Goal: Task Accomplishment & Management: Manage account settings

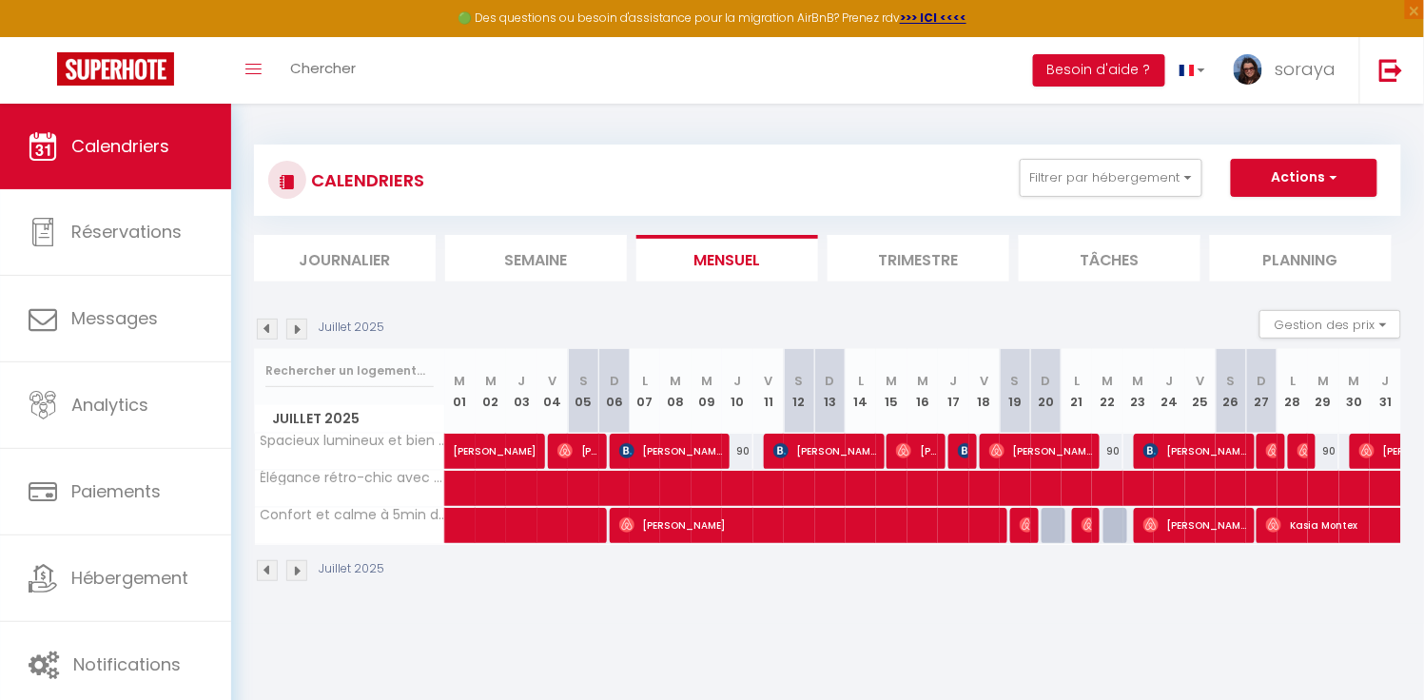
click at [293, 326] on img at bounding box center [296, 329] width 21 height 21
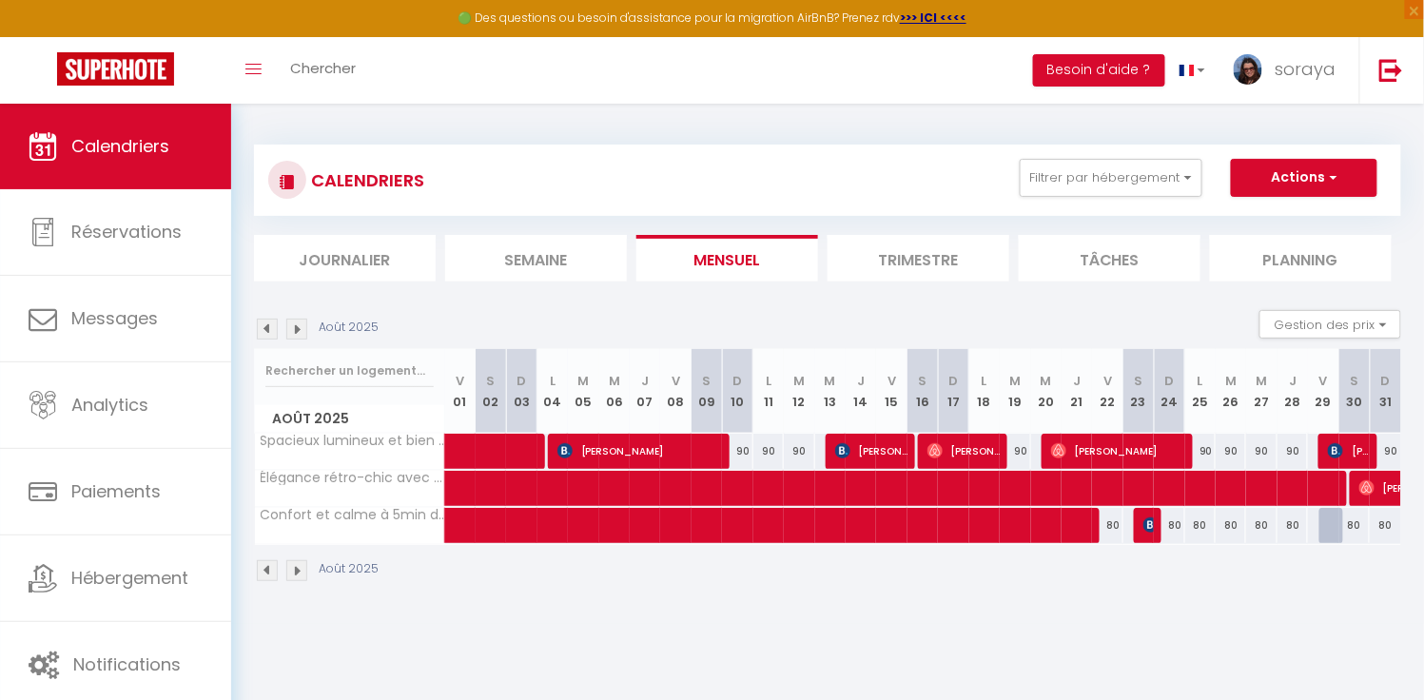
click at [264, 328] on img at bounding box center [267, 329] width 21 height 21
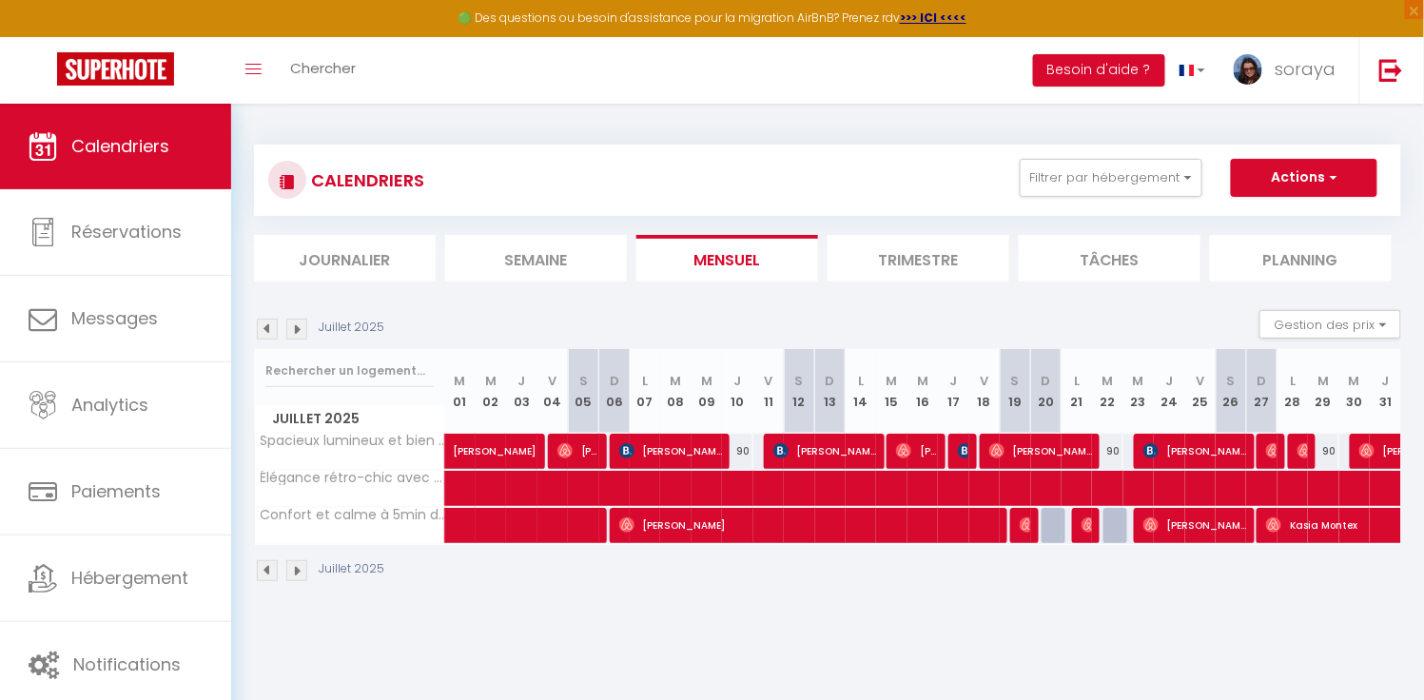
click at [297, 326] on img at bounding box center [296, 329] width 21 height 21
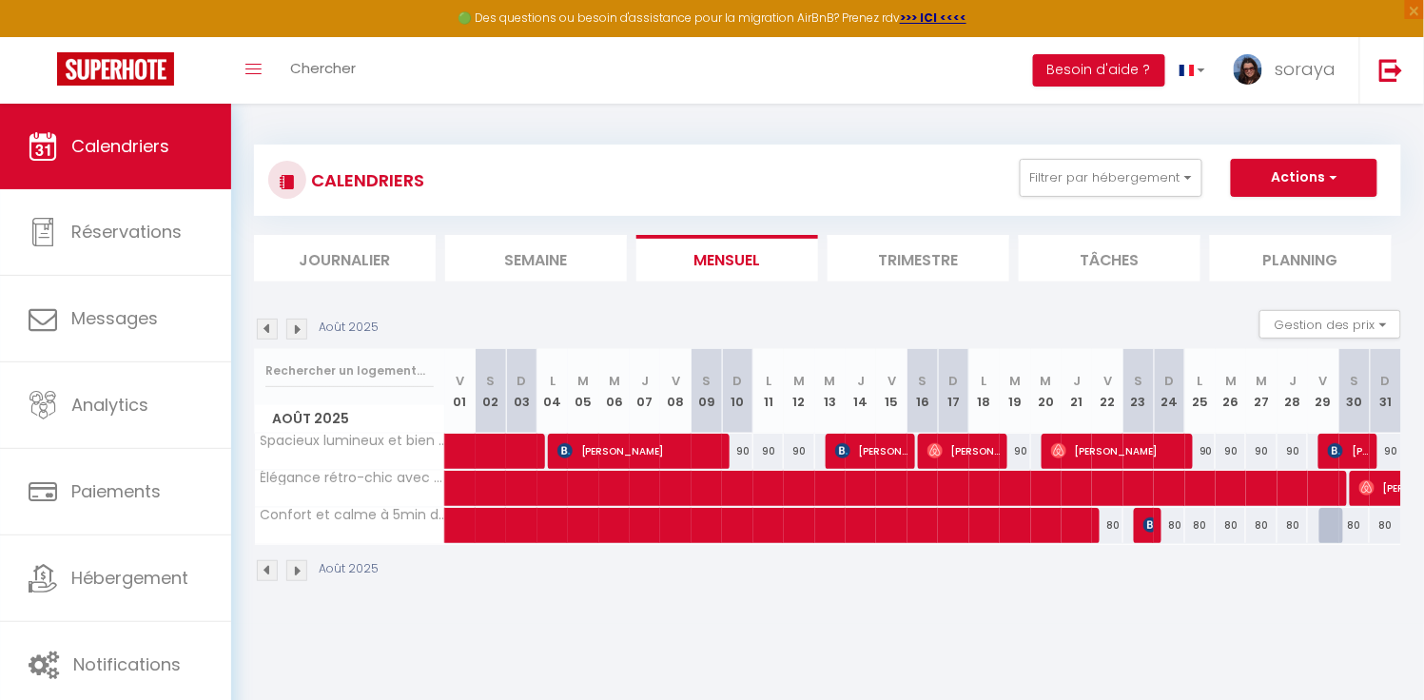
click at [297, 326] on img at bounding box center [296, 329] width 21 height 21
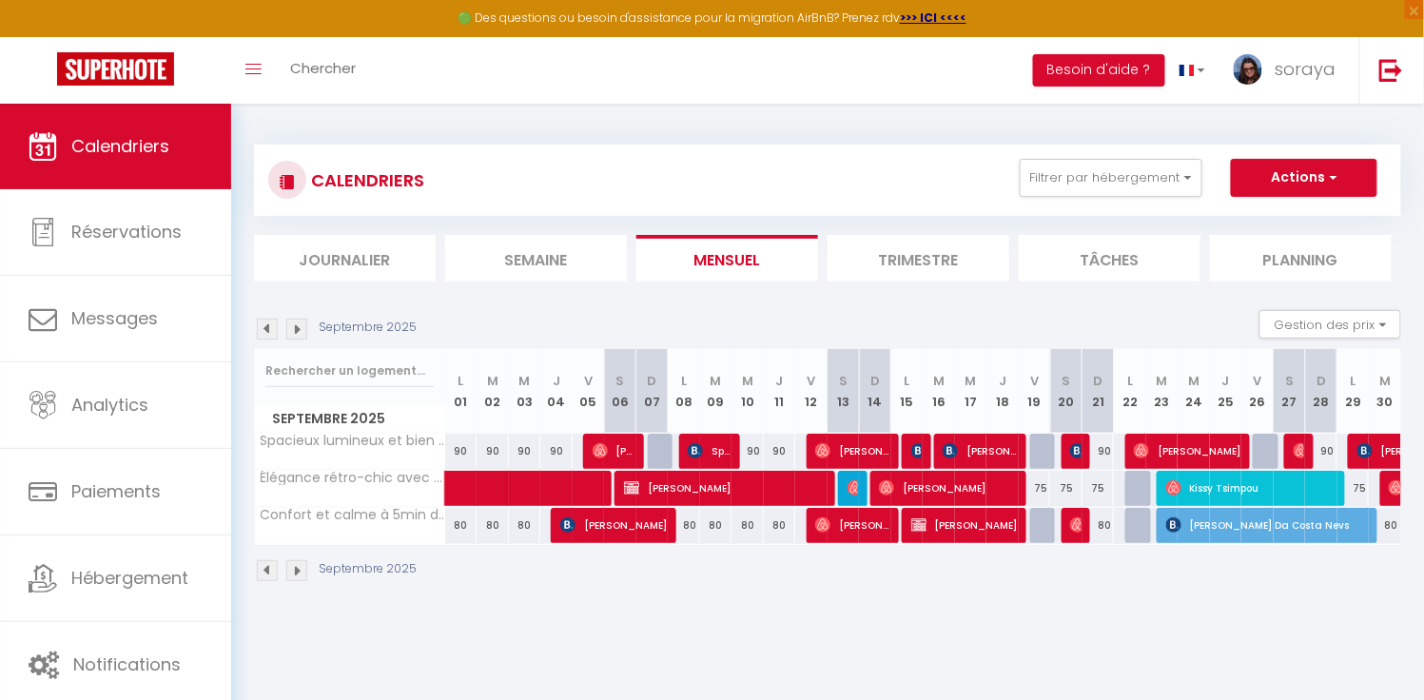
click at [268, 327] on img at bounding box center [267, 329] width 21 height 21
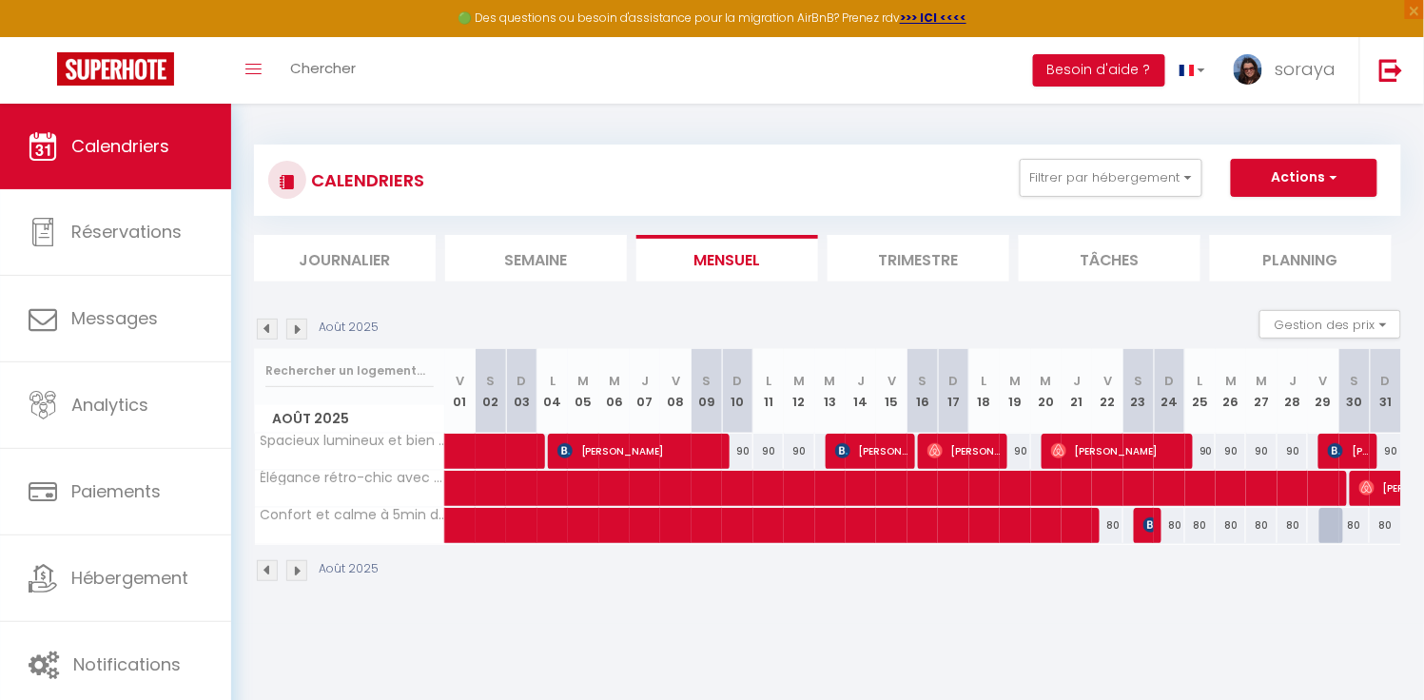
click at [297, 328] on img at bounding box center [296, 329] width 21 height 21
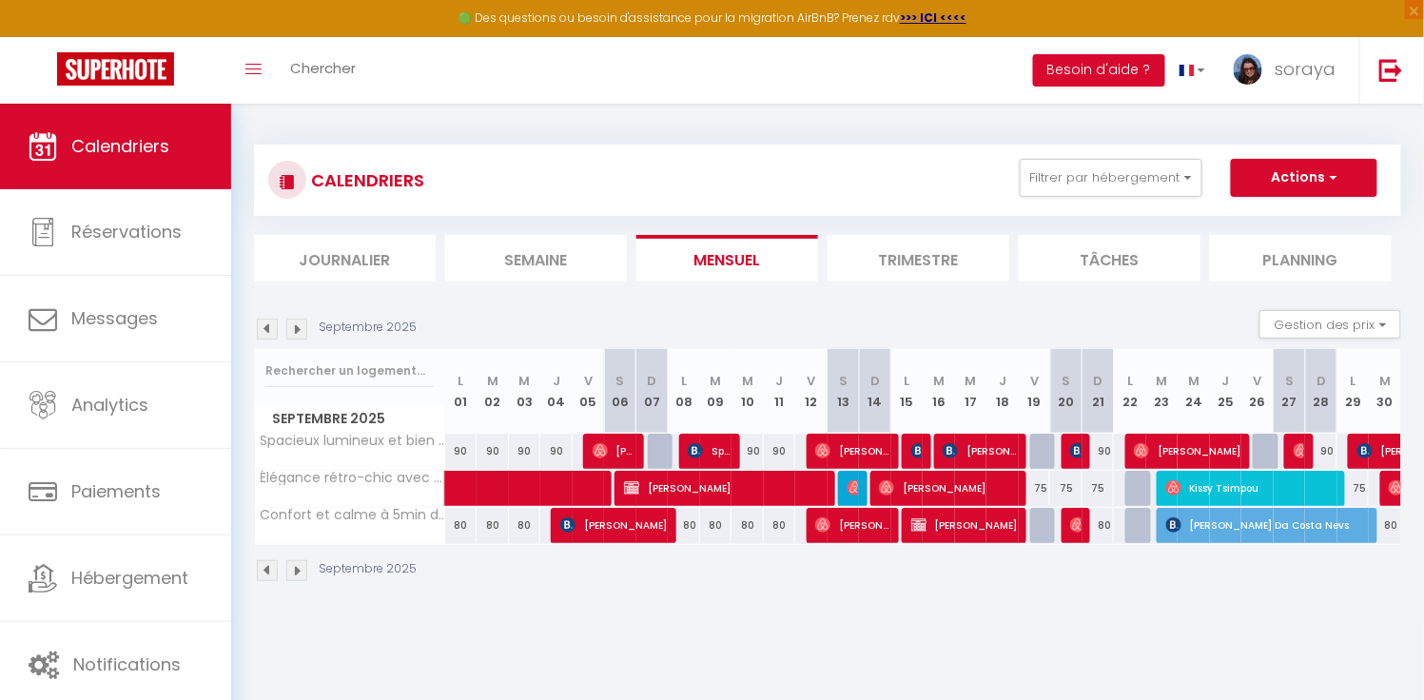
click at [297, 328] on img at bounding box center [296, 329] width 21 height 21
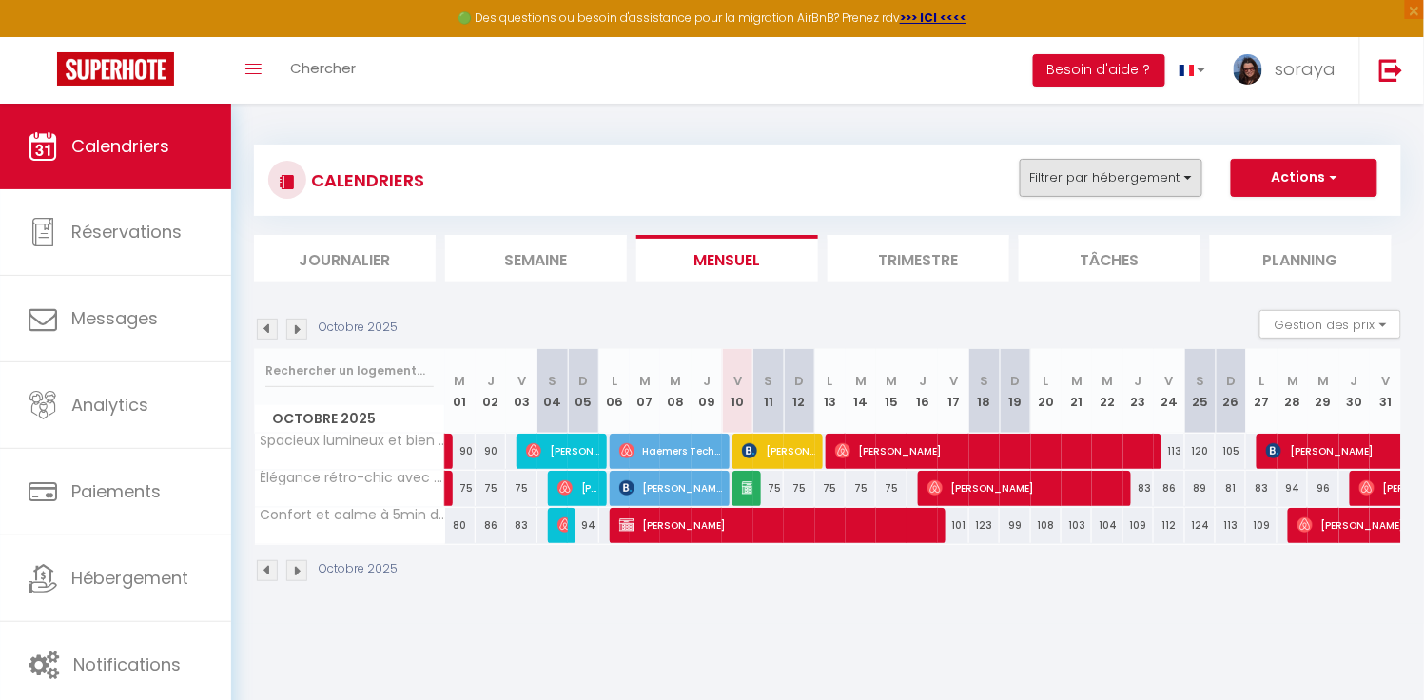
click at [1191, 168] on button "Filtrer par hébergement" at bounding box center [1111, 178] width 183 height 38
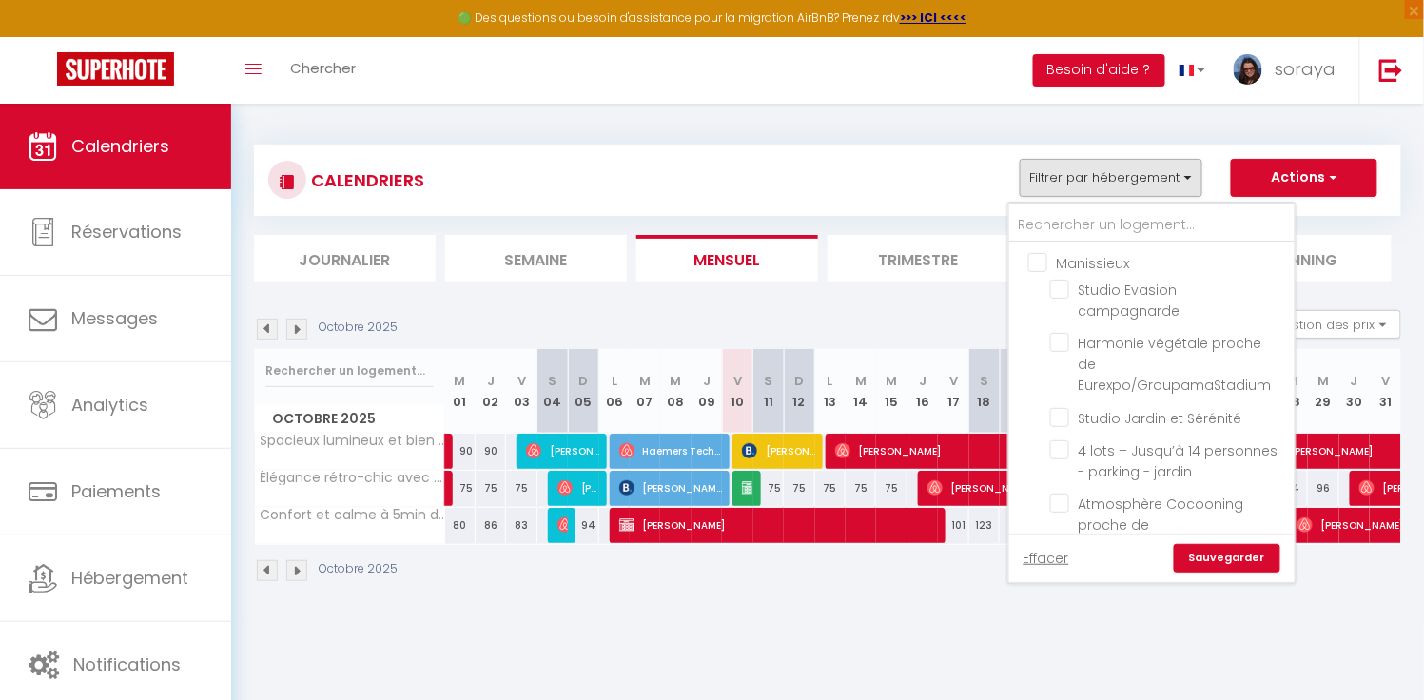
click at [1042, 268] on input "Manissieux" at bounding box center [1170, 261] width 285 height 19
checkbox input "true"
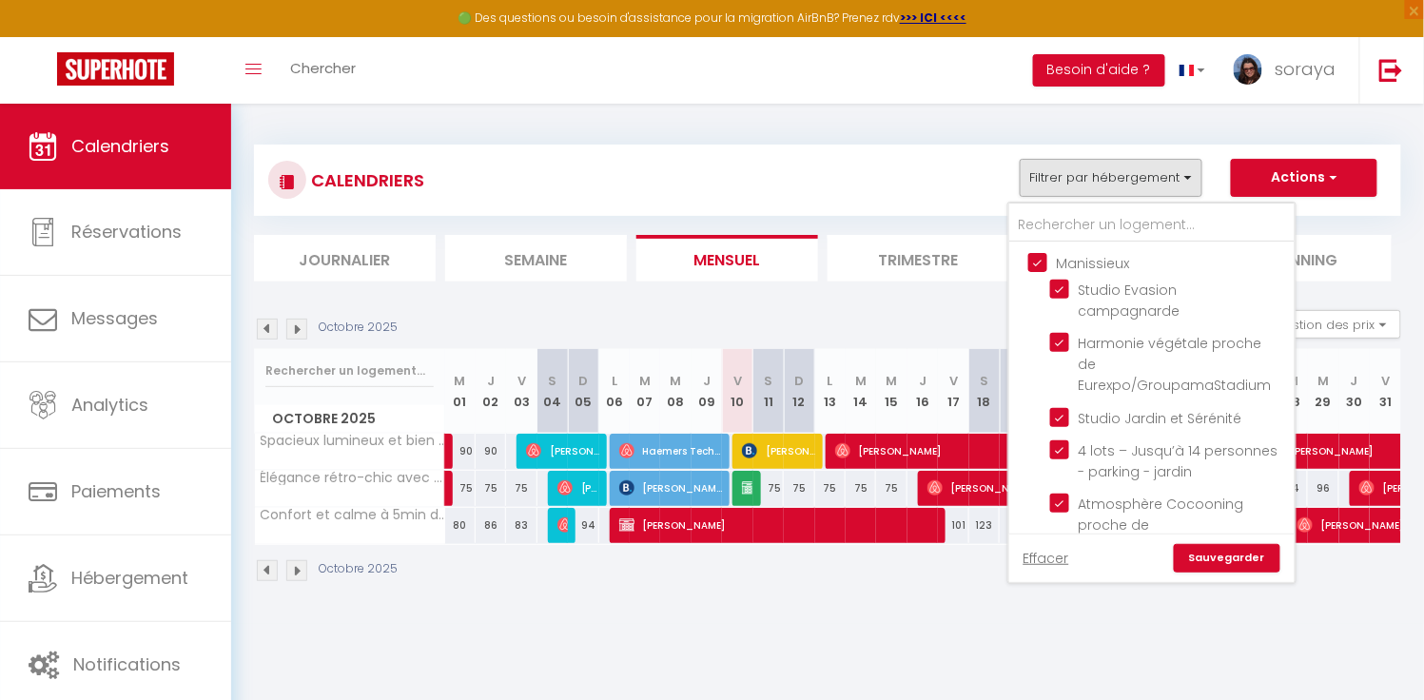
checkbox input "true"
click at [1193, 554] on link "Sauvegarder" at bounding box center [1227, 558] width 107 height 29
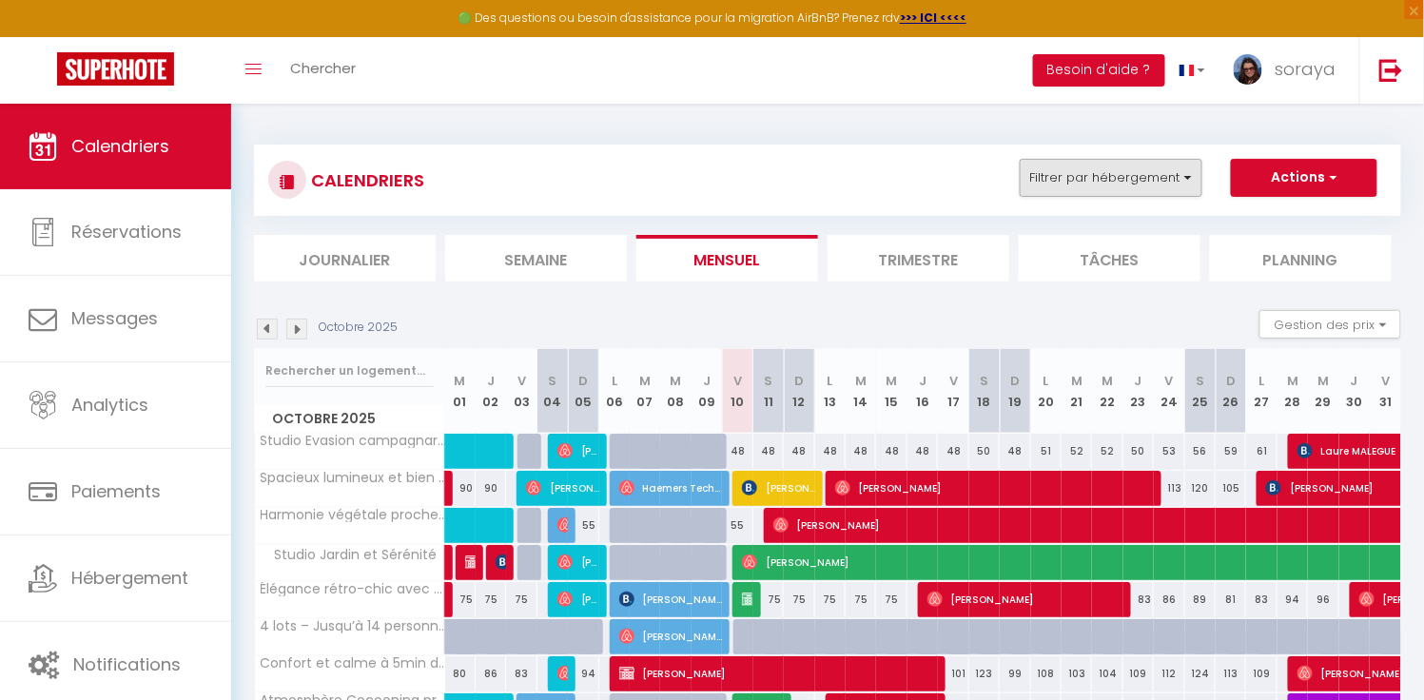
click at [1171, 183] on button "Filtrer par hébergement" at bounding box center [1111, 178] width 183 height 38
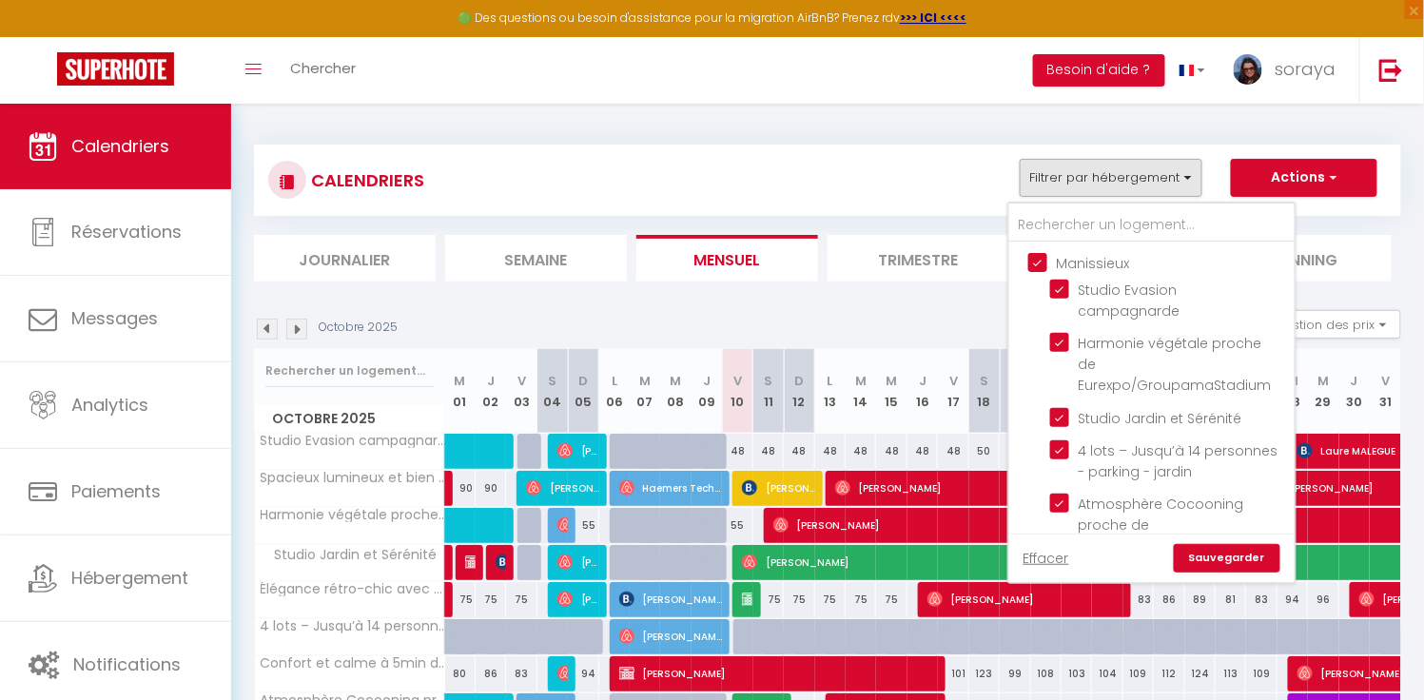
click at [1032, 267] on input "Manissieux" at bounding box center [1170, 261] width 285 height 19
checkbox input "false"
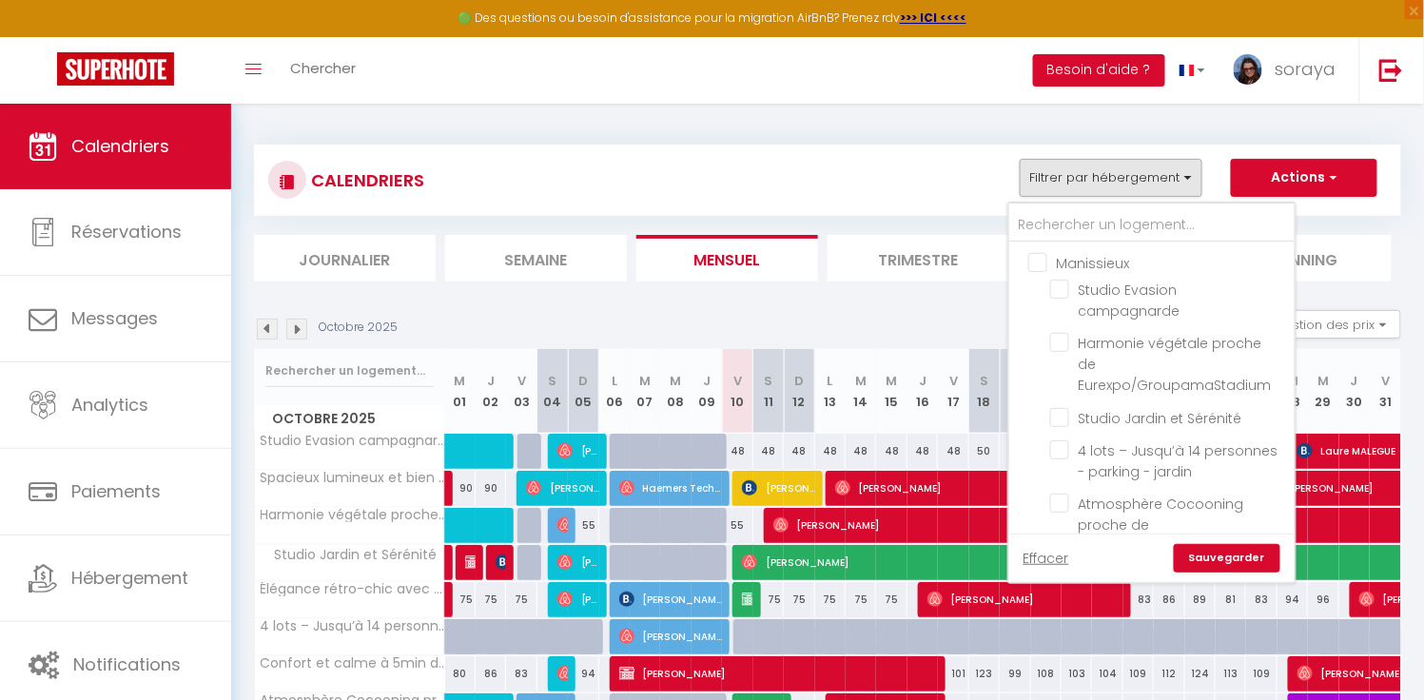
checkbox input "false"
click at [1215, 551] on link "Sauvegarder" at bounding box center [1227, 558] width 107 height 29
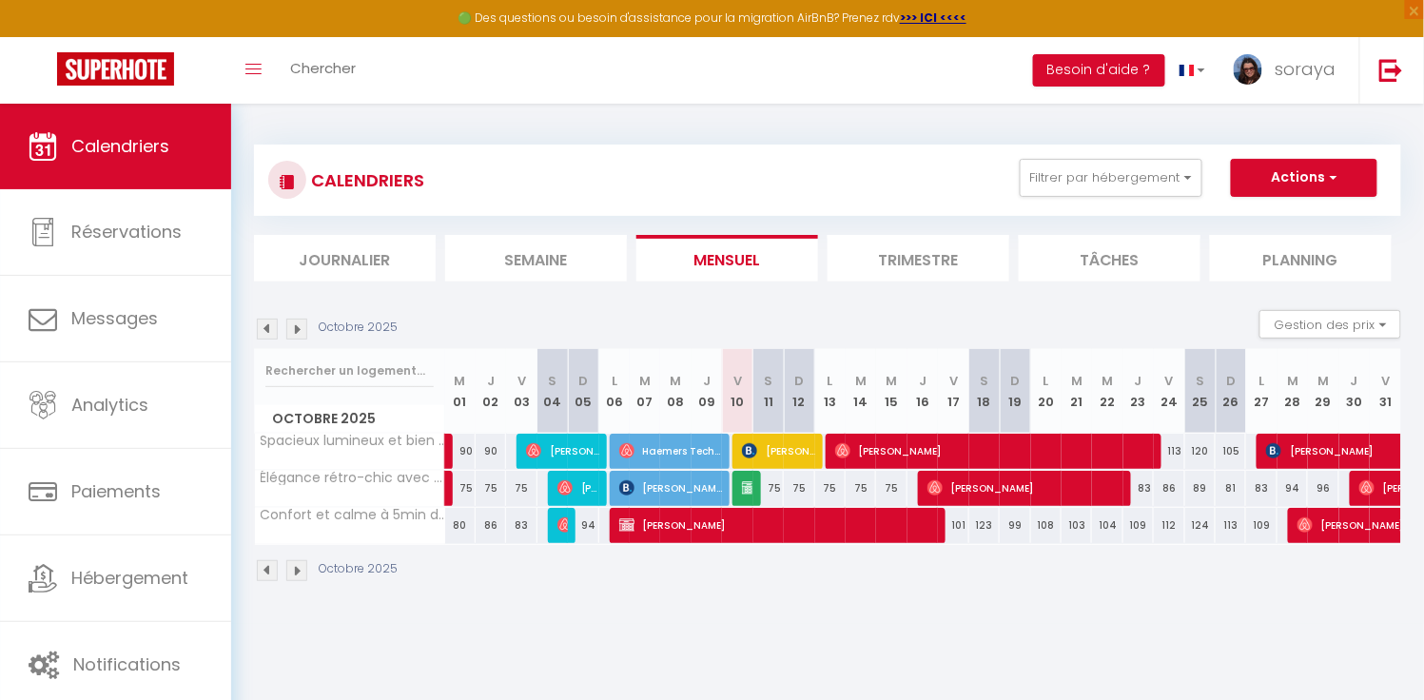
click at [262, 328] on img at bounding box center [267, 329] width 21 height 21
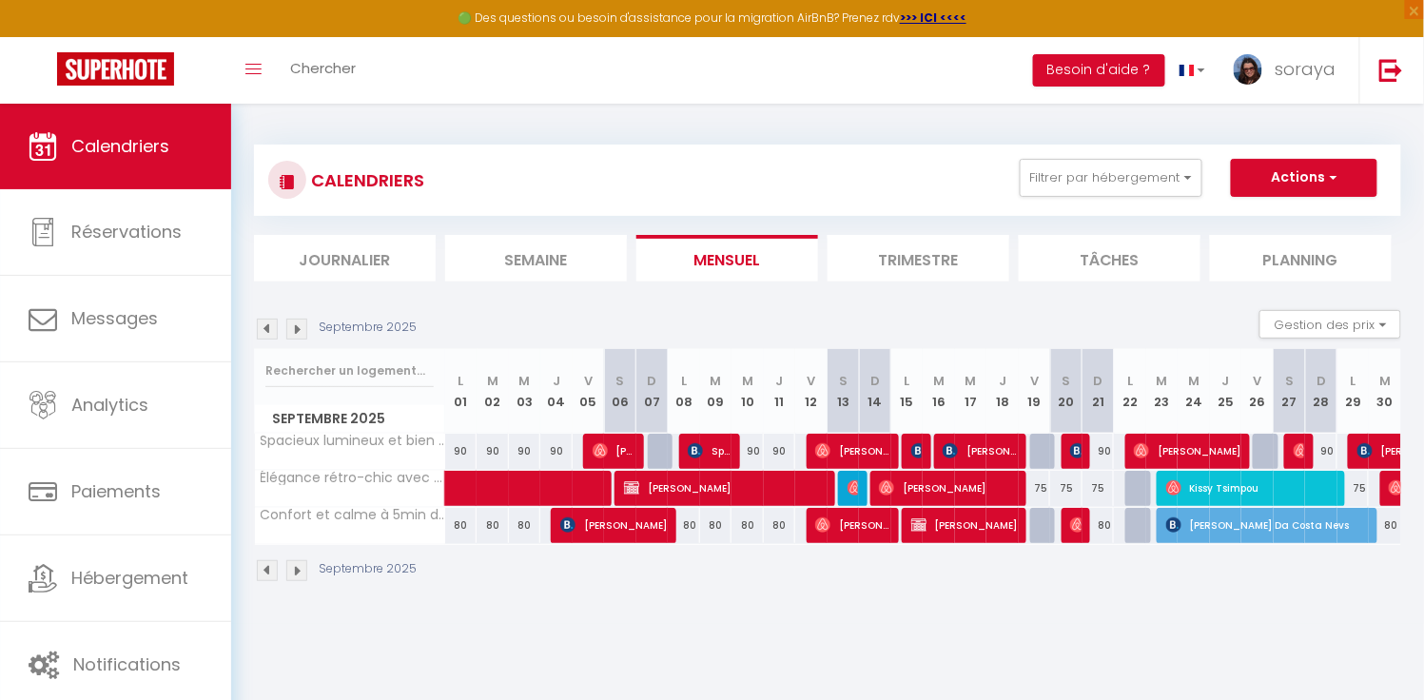
click at [262, 328] on img at bounding box center [267, 329] width 21 height 21
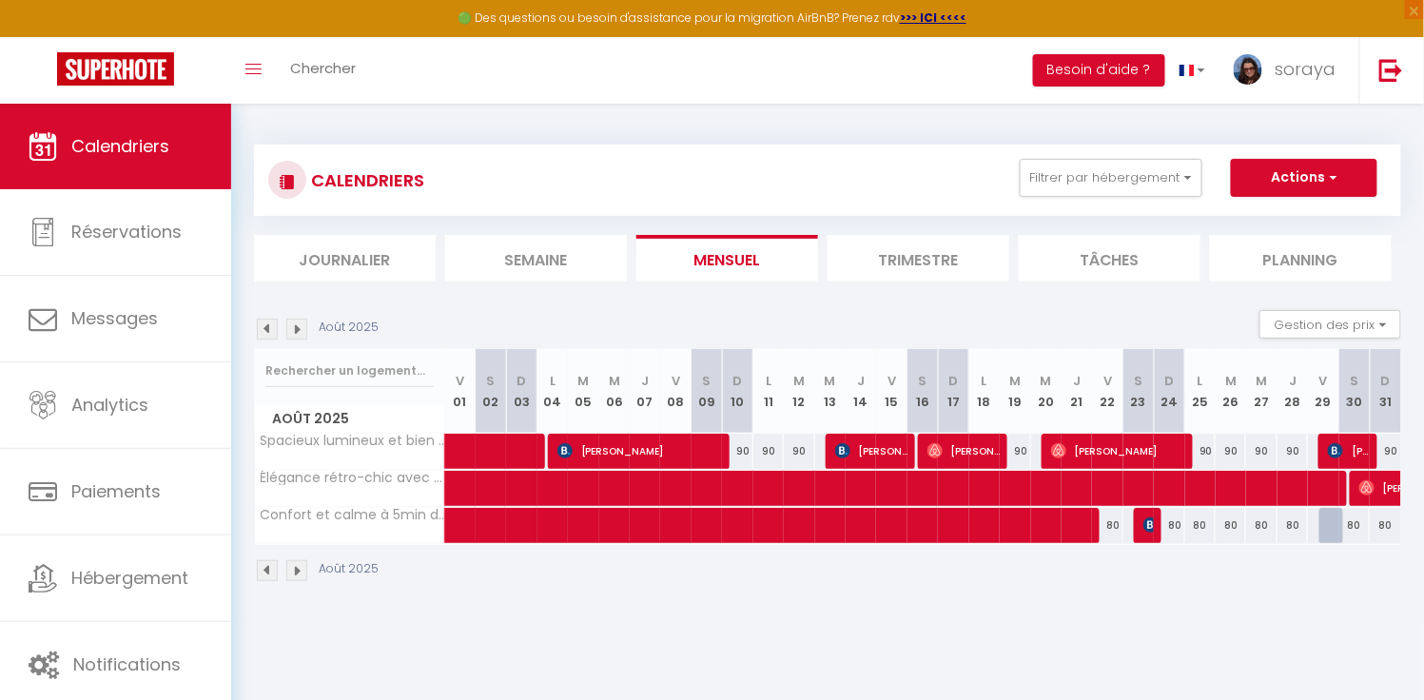
click at [262, 327] on img at bounding box center [267, 329] width 21 height 21
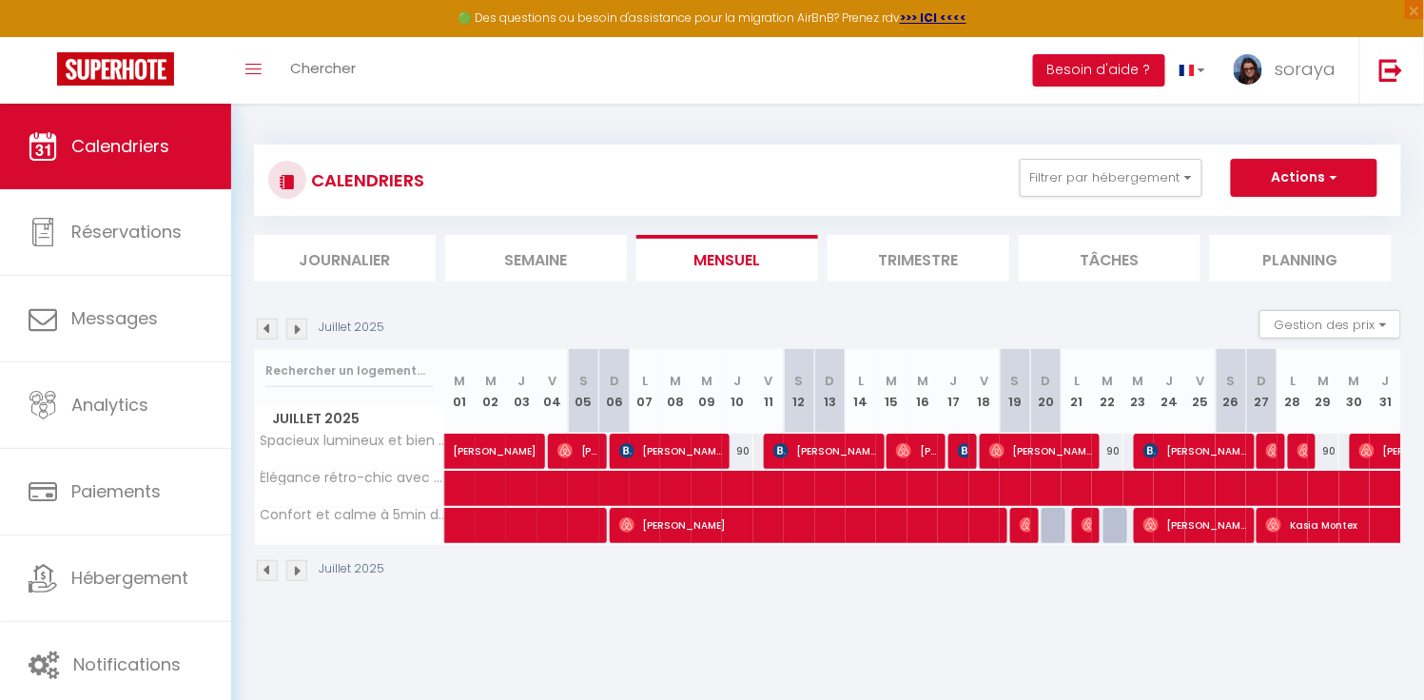
click at [297, 327] on img at bounding box center [296, 329] width 21 height 21
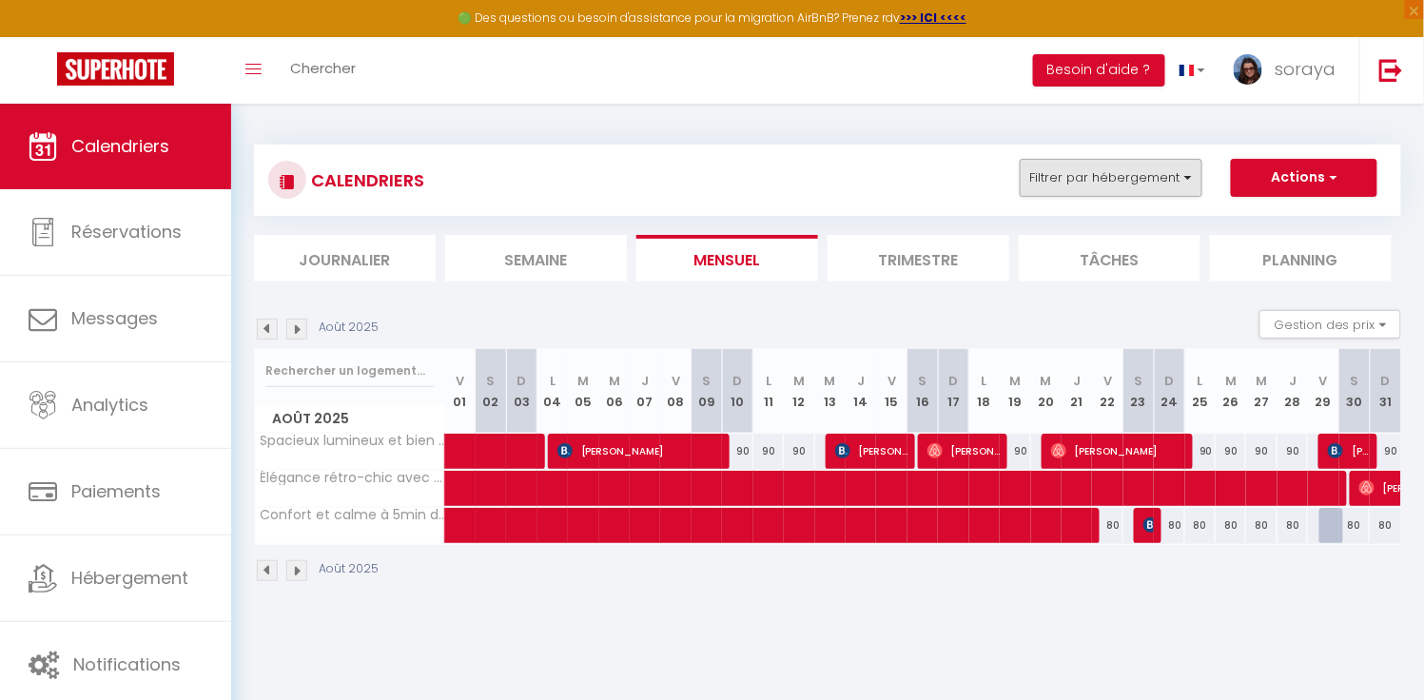
click at [1186, 189] on button "Filtrer par hébergement" at bounding box center [1111, 178] width 183 height 38
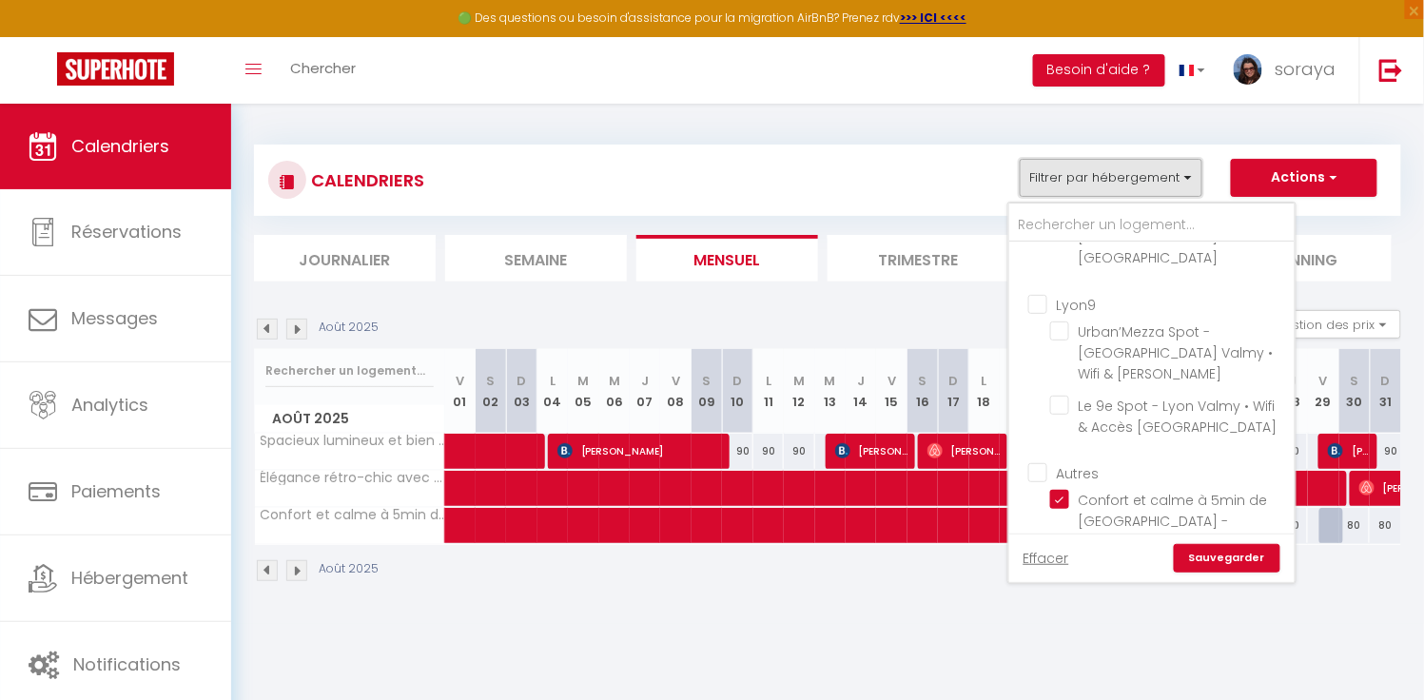
scroll to position [645, 0]
click at [1048, 464] on input "Autres" at bounding box center [1170, 473] width 285 height 19
checkbox input "true"
click at [1048, 464] on input "Autres" at bounding box center [1170, 473] width 285 height 19
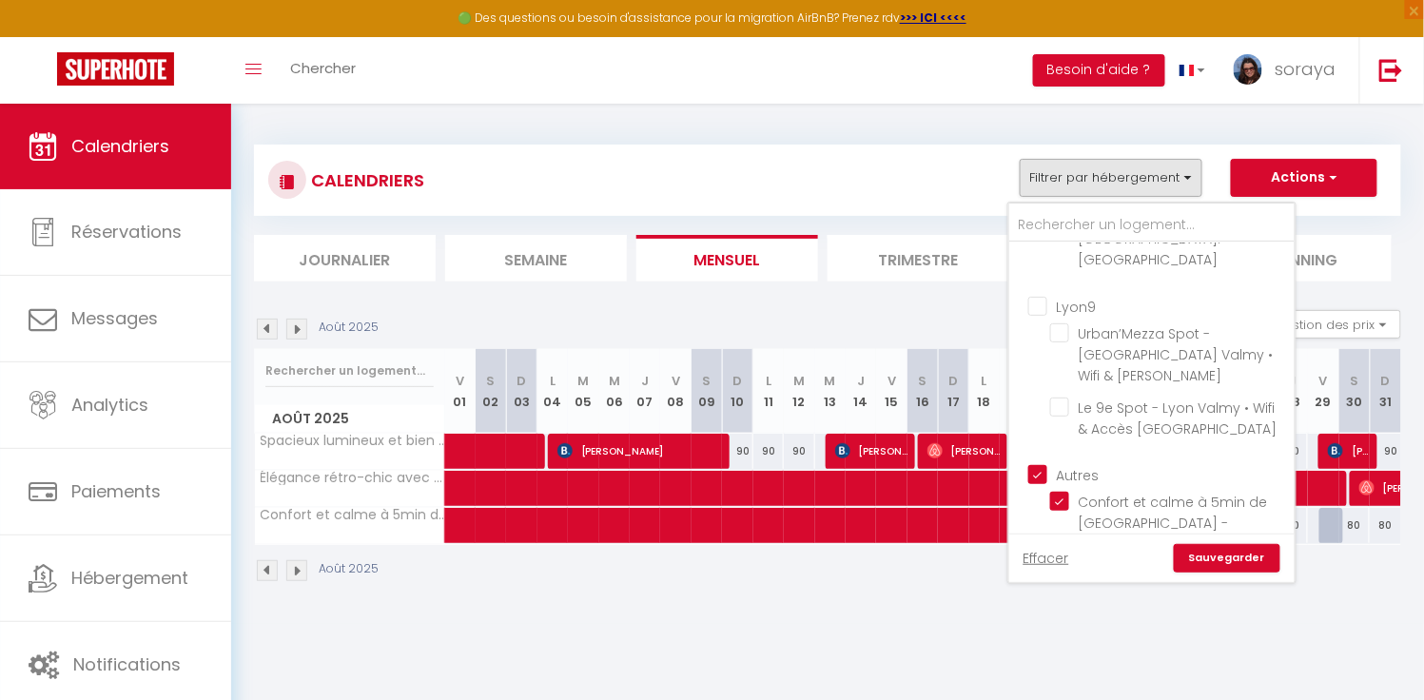
checkbox input "false"
click at [1067, 673] on input "Élégant T2 à Bron pour 4P - parking" at bounding box center [1169, 682] width 238 height 19
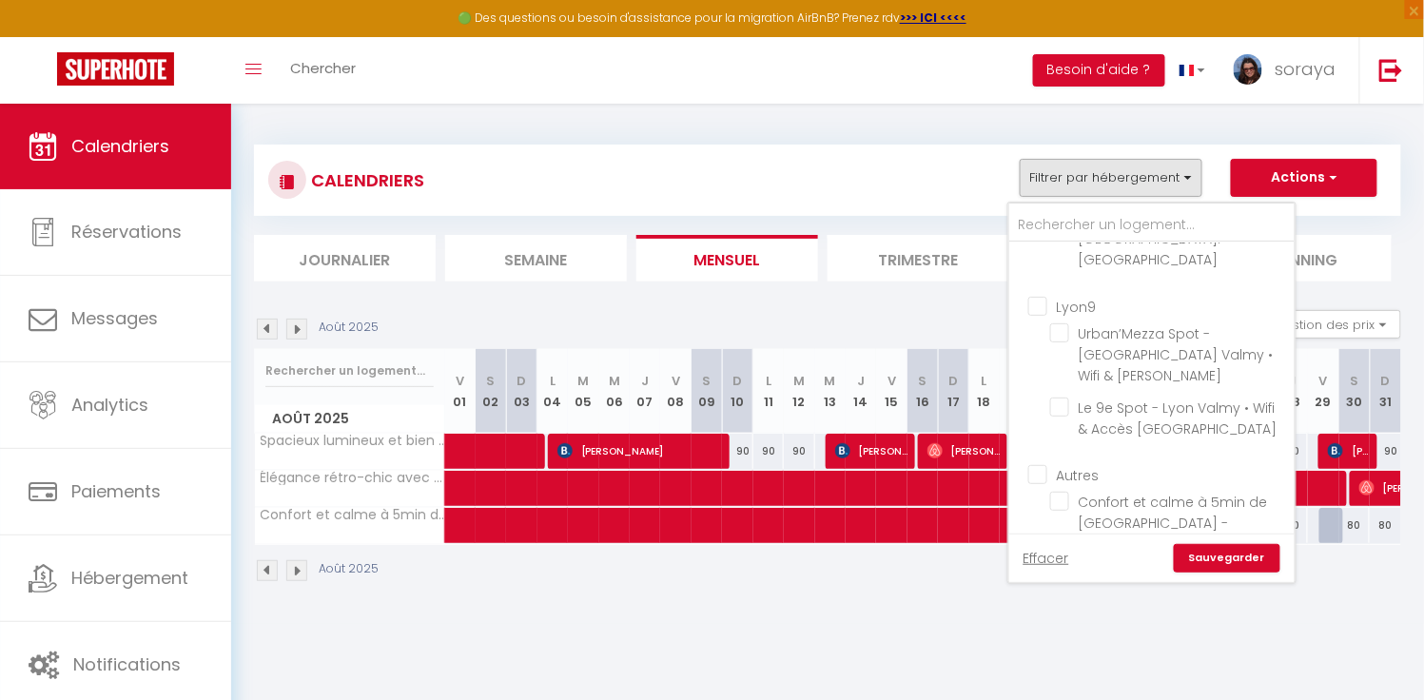
checkbox input "true"
click at [1203, 558] on link "Sauvegarder" at bounding box center [1227, 558] width 107 height 29
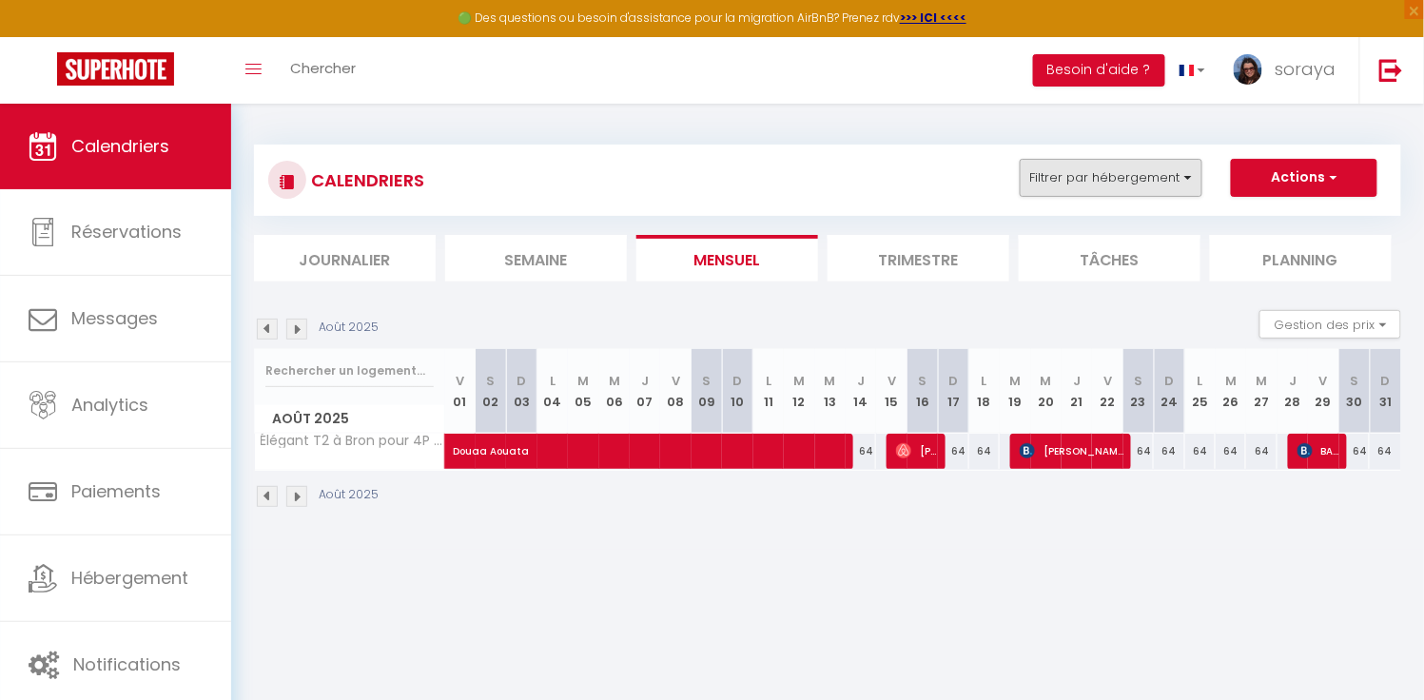
click at [1178, 186] on button "Filtrer par hébergement" at bounding box center [1111, 178] width 183 height 38
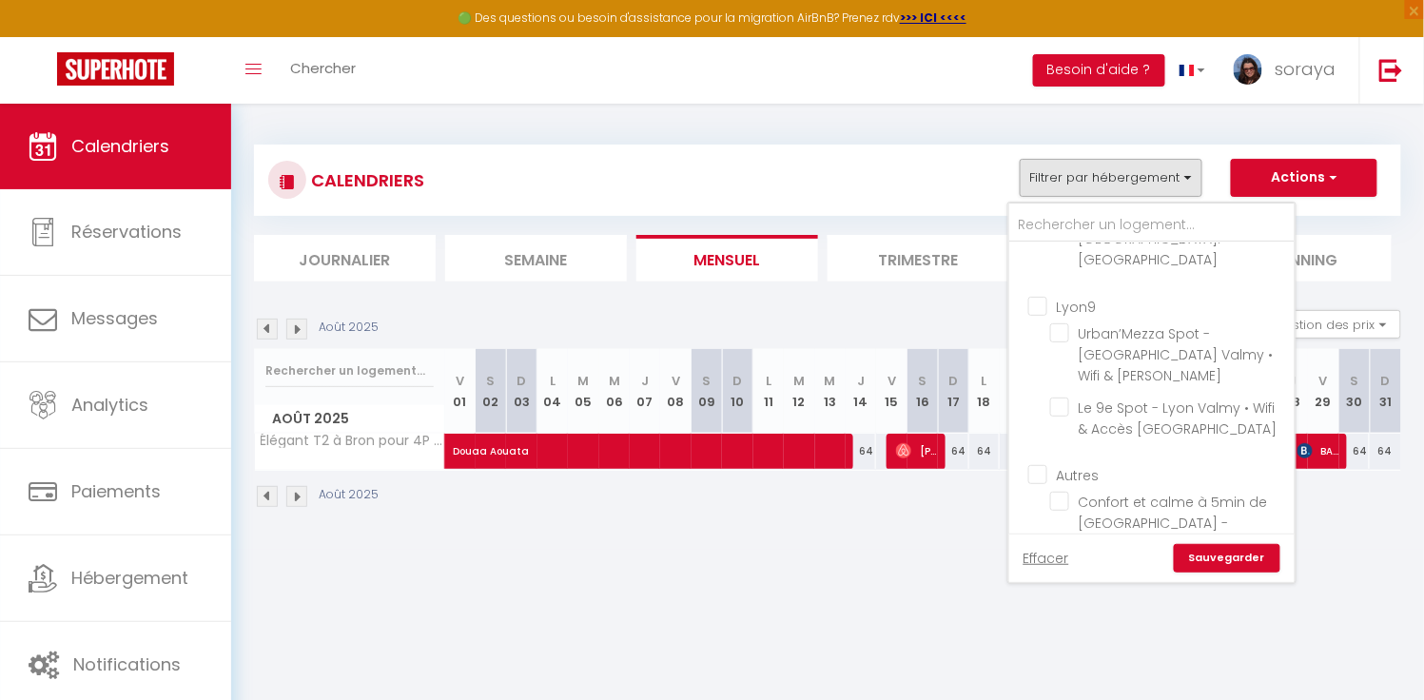
click at [1064, 673] on input "Élégant T2 à Bron pour 4P - parking" at bounding box center [1169, 682] width 238 height 19
checkbox input "false"
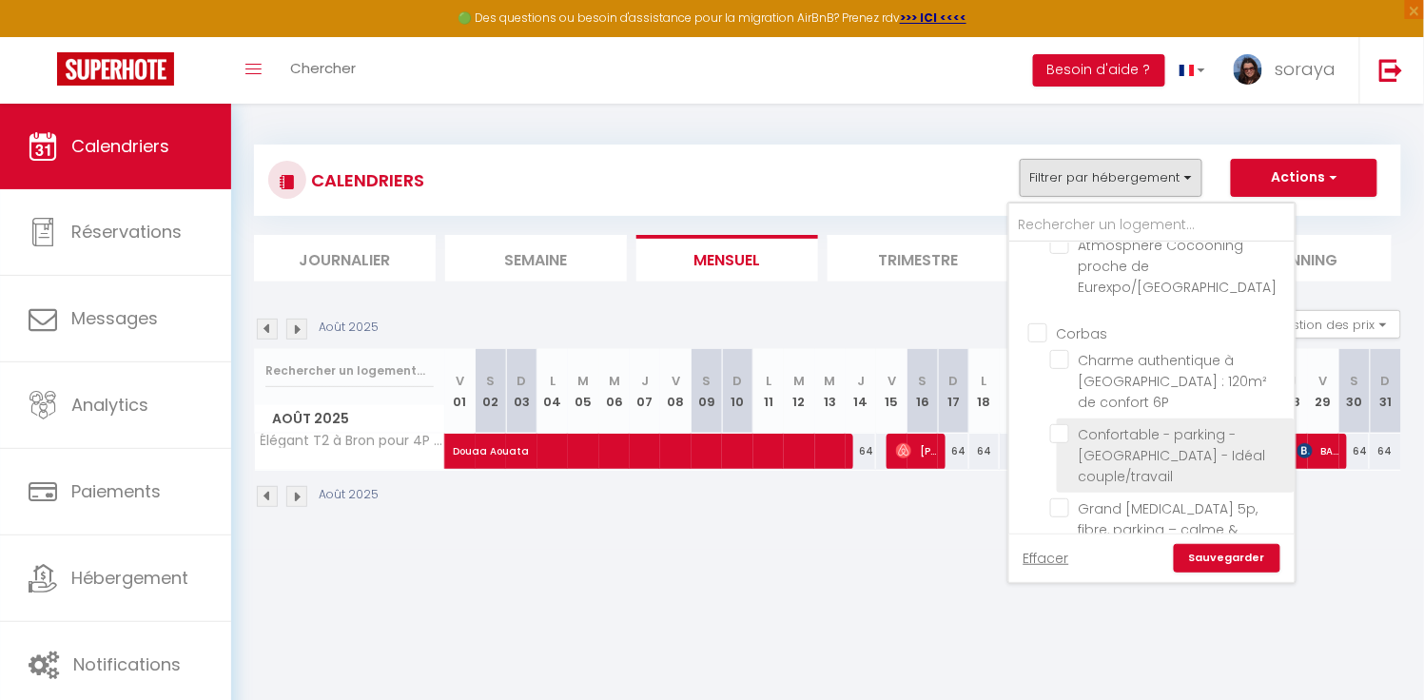
scroll to position [249, 0]
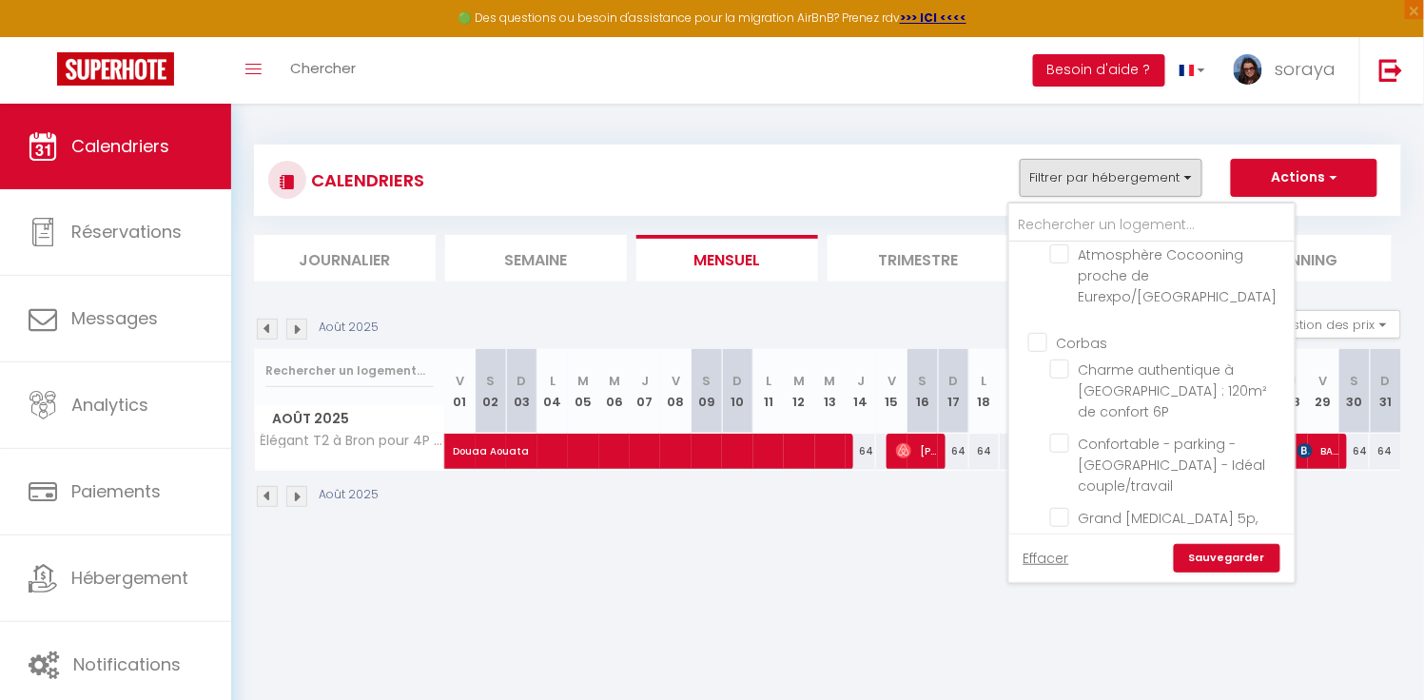
click at [1042, 332] on input "Corbas" at bounding box center [1170, 341] width 285 height 19
checkbox input "true"
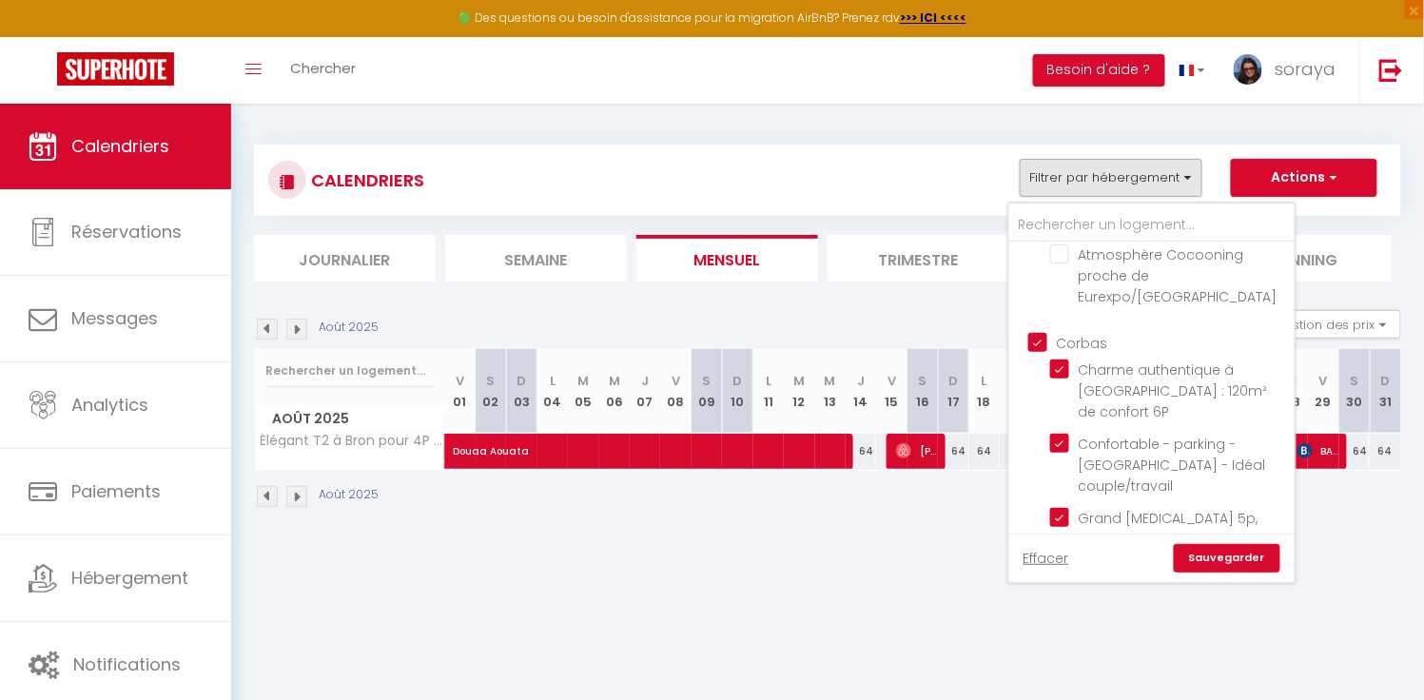
checkbox input "true"
click at [1202, 561] on link "Sauvegarder" at bounding box center [1227, 558] width 107 height 29
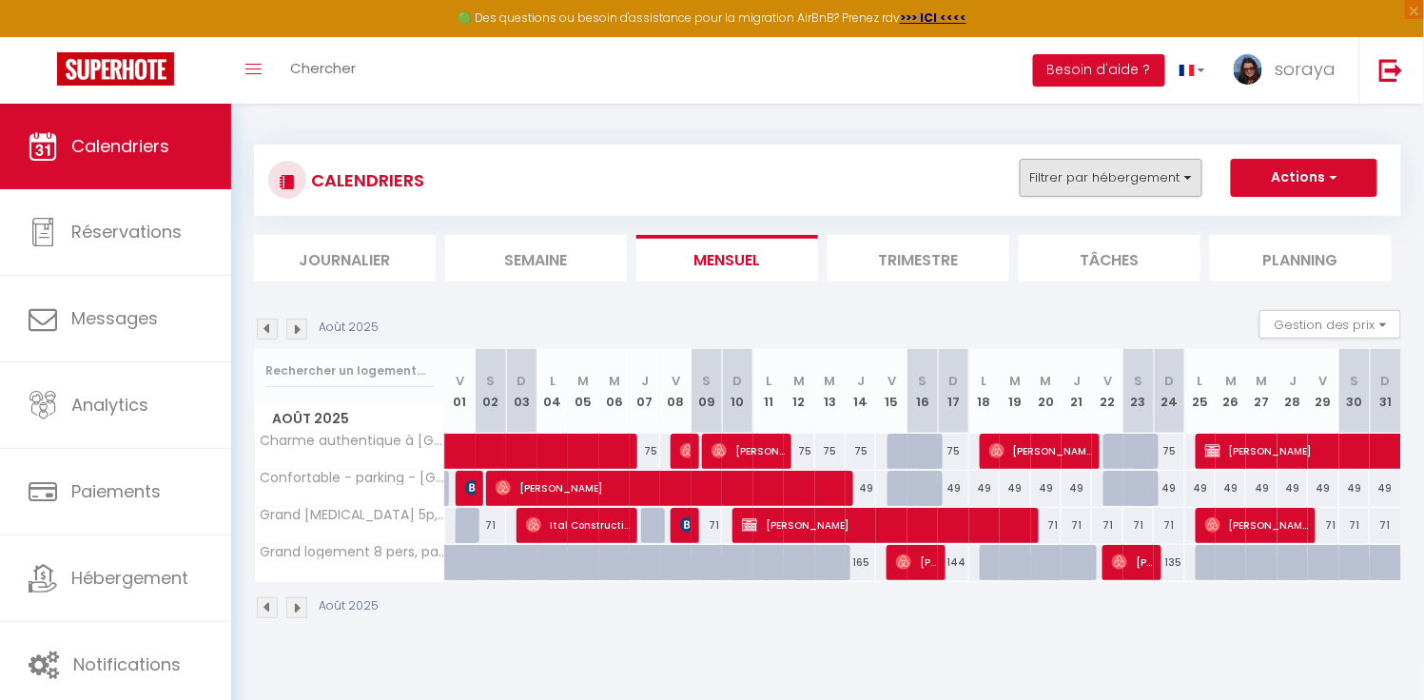
click at [1186, 168] on button "Filtrer par hébergement" at bounding box center [1111, 178] width 183 height 38
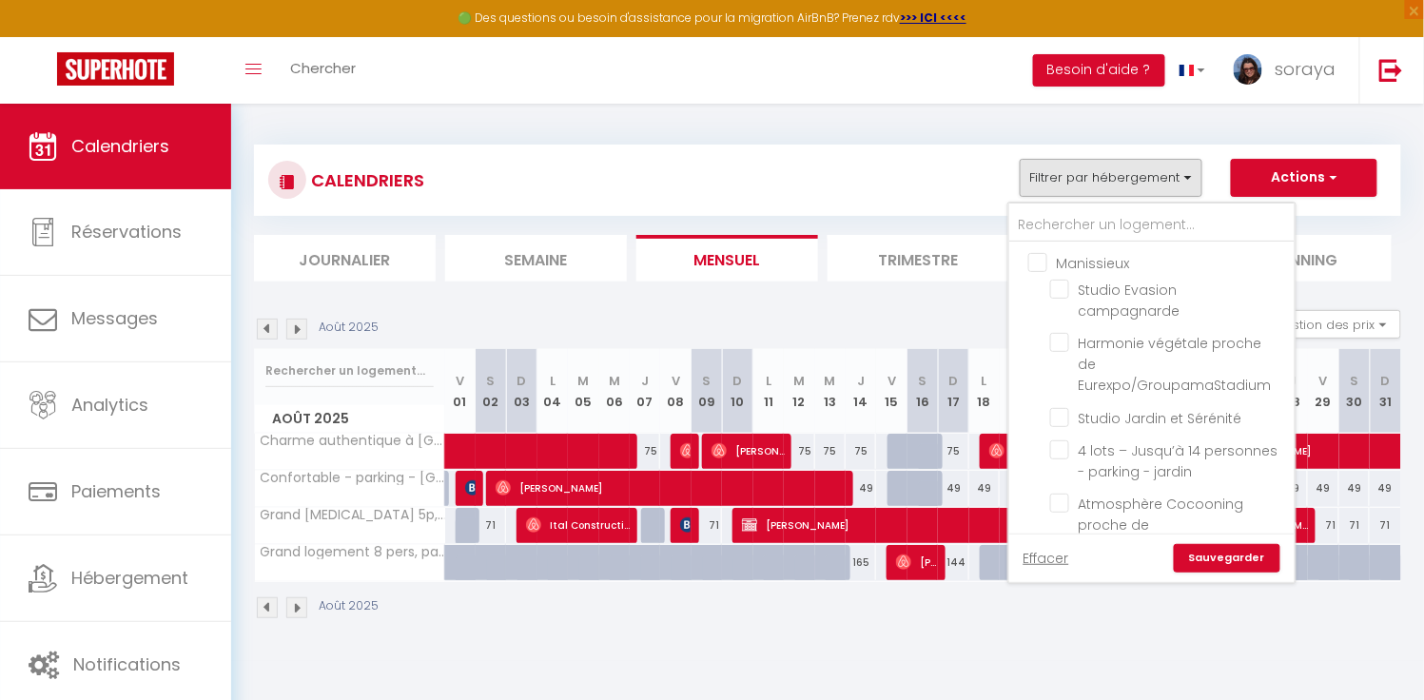
click at [1048, 262] on input "Manissieux" at bounding box center [1170, 261] width 285 height 19
checkbox input "true"
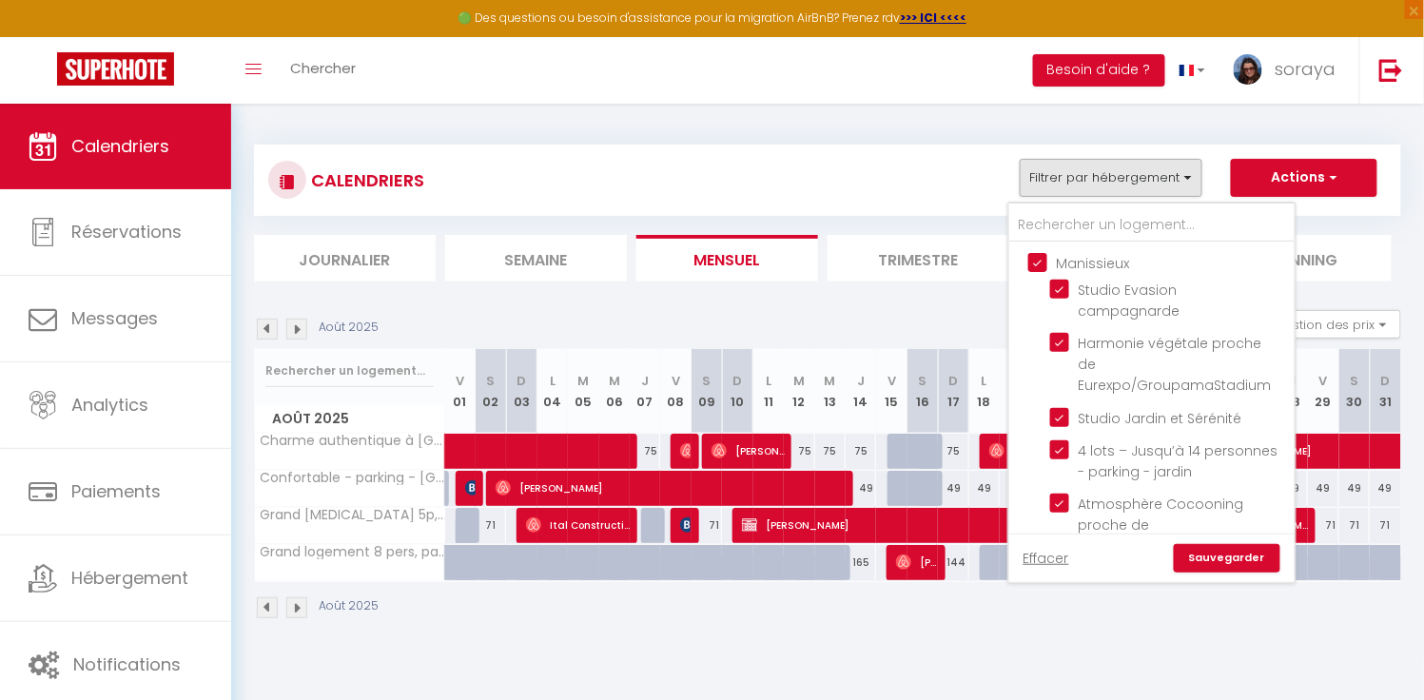
checkbox input "true"
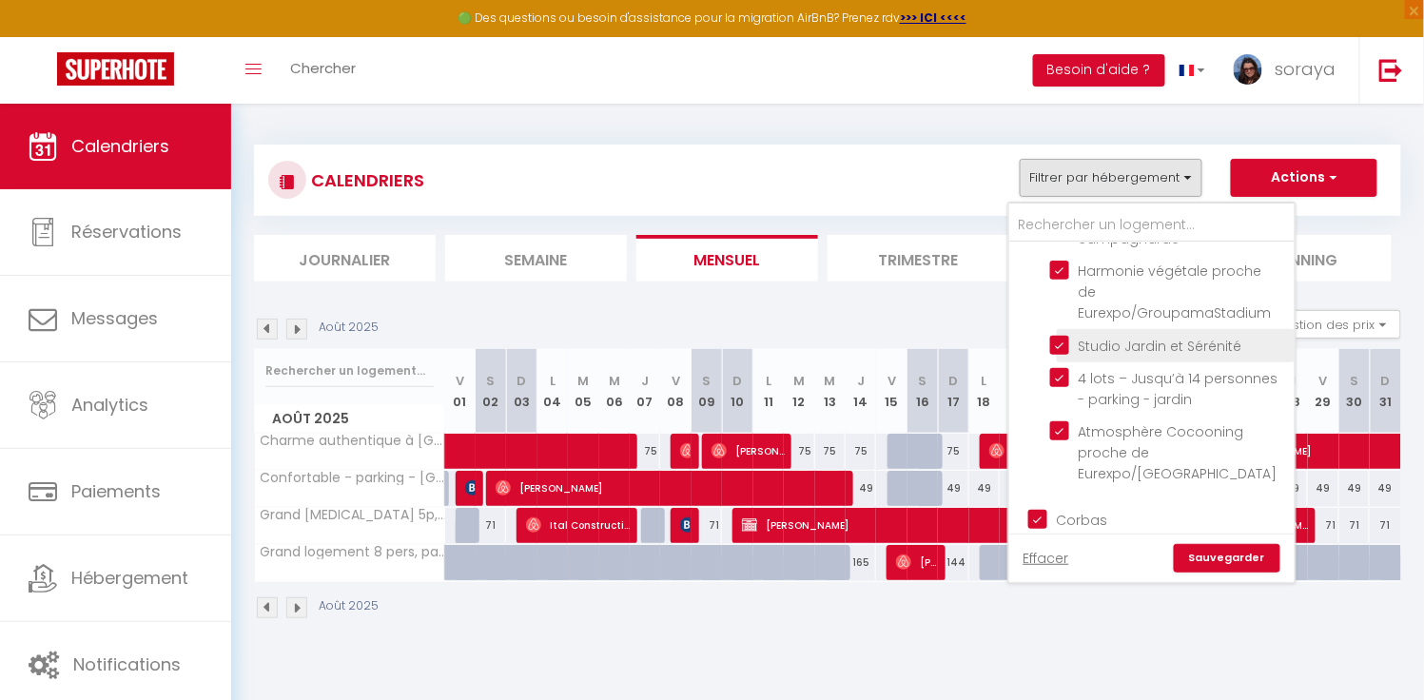
scroll to position [73, 0]
click at [1035, 508] on input "Corbas" at bounding box center [1170, 517] width 285 height 19
checkbox input "false"
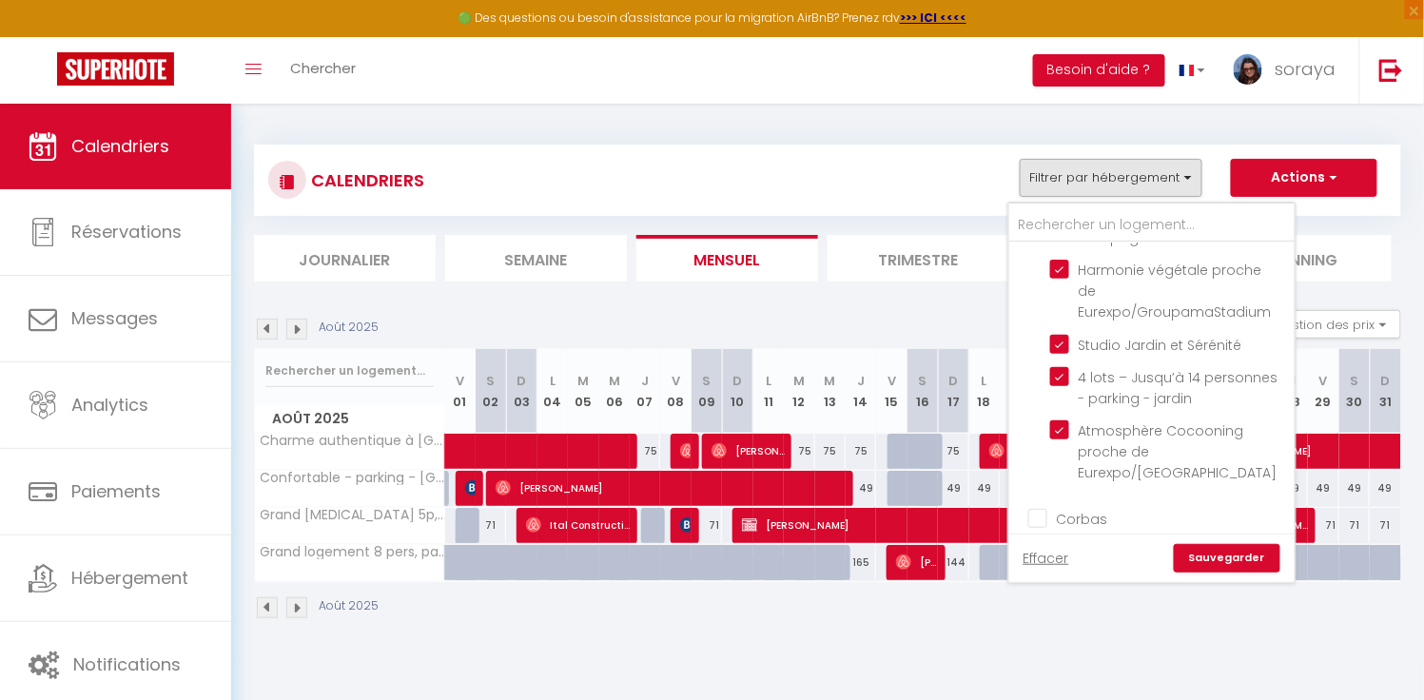
checkbox input "false"
click at [1198, 563] on link "Sauvegarder" at bounding box center [1227, 558] width 107 height 29
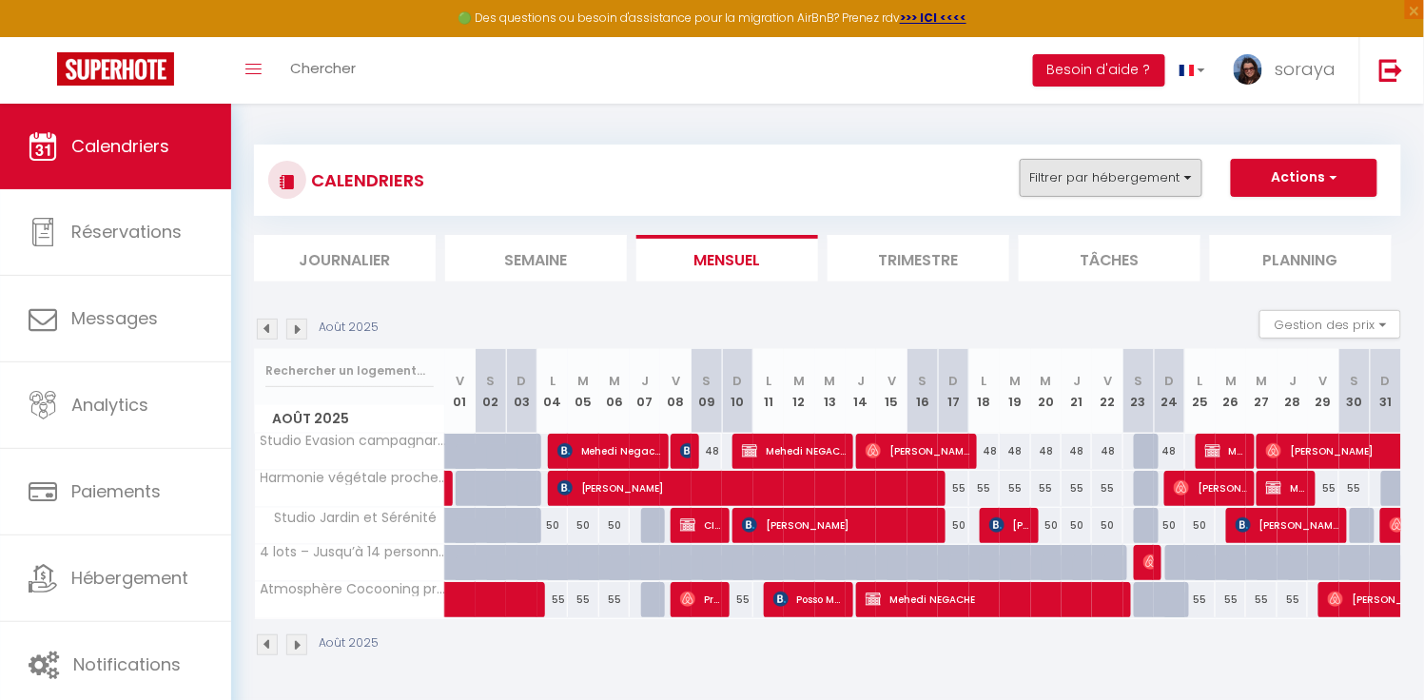
click at [1156, 185] on button "Filtrer par hébergement" at bounding box center [1111, 178] width 183 height 38
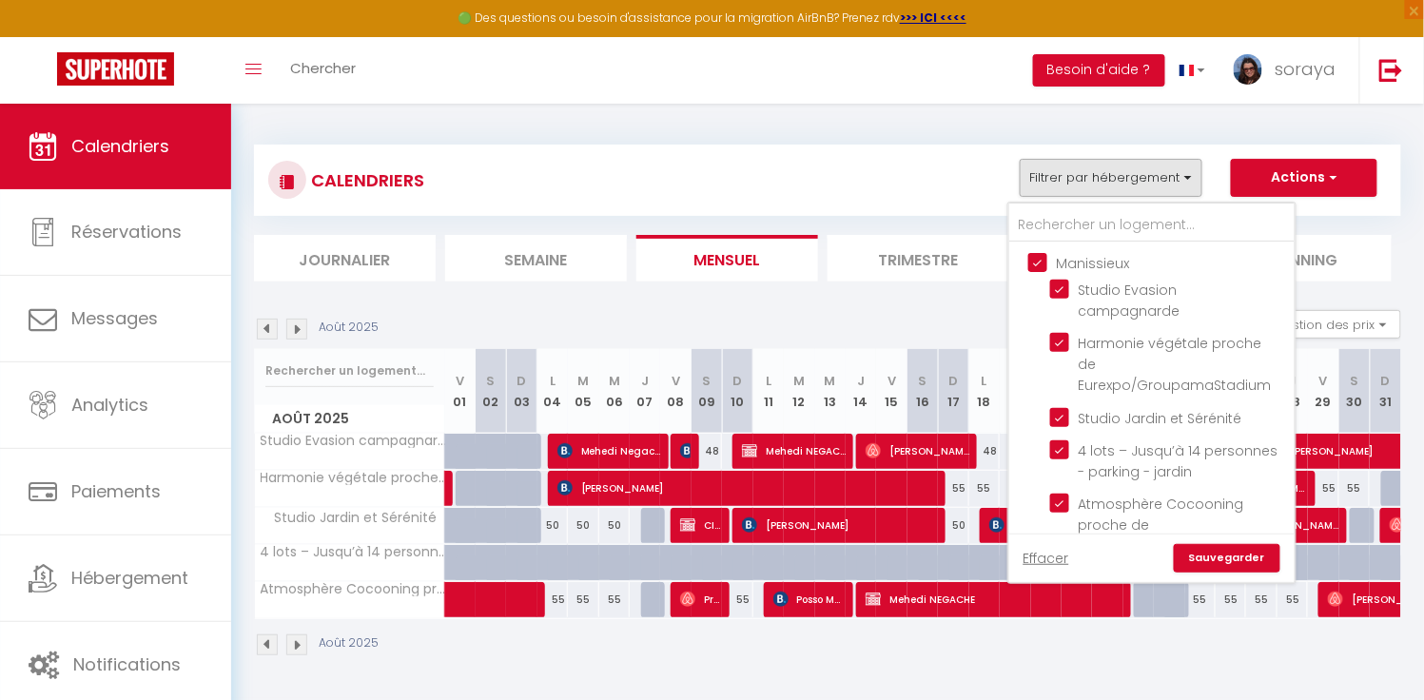
click at [1043, 267] on input "Manissieux" at bounding box center [1170, 261] width 285 height 19
checkbox input "false"
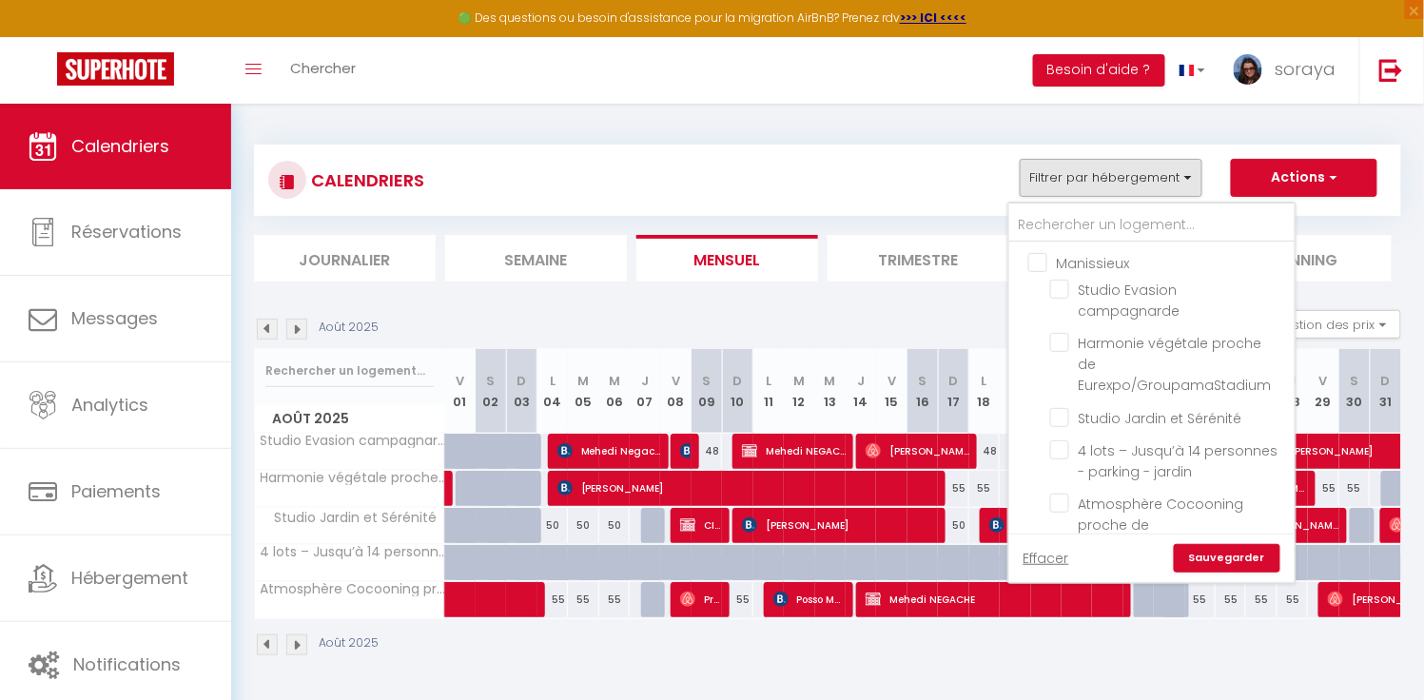
checkbox input "false"
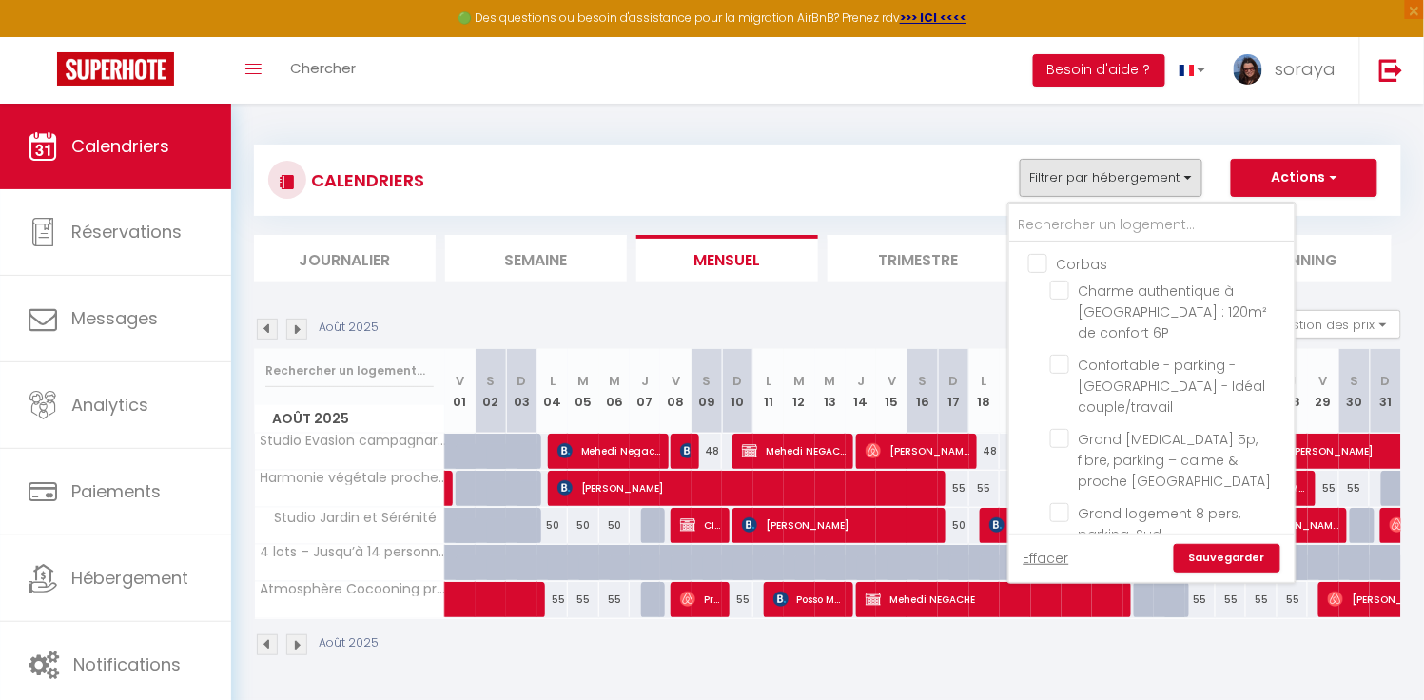
scroll to position [378, 0]
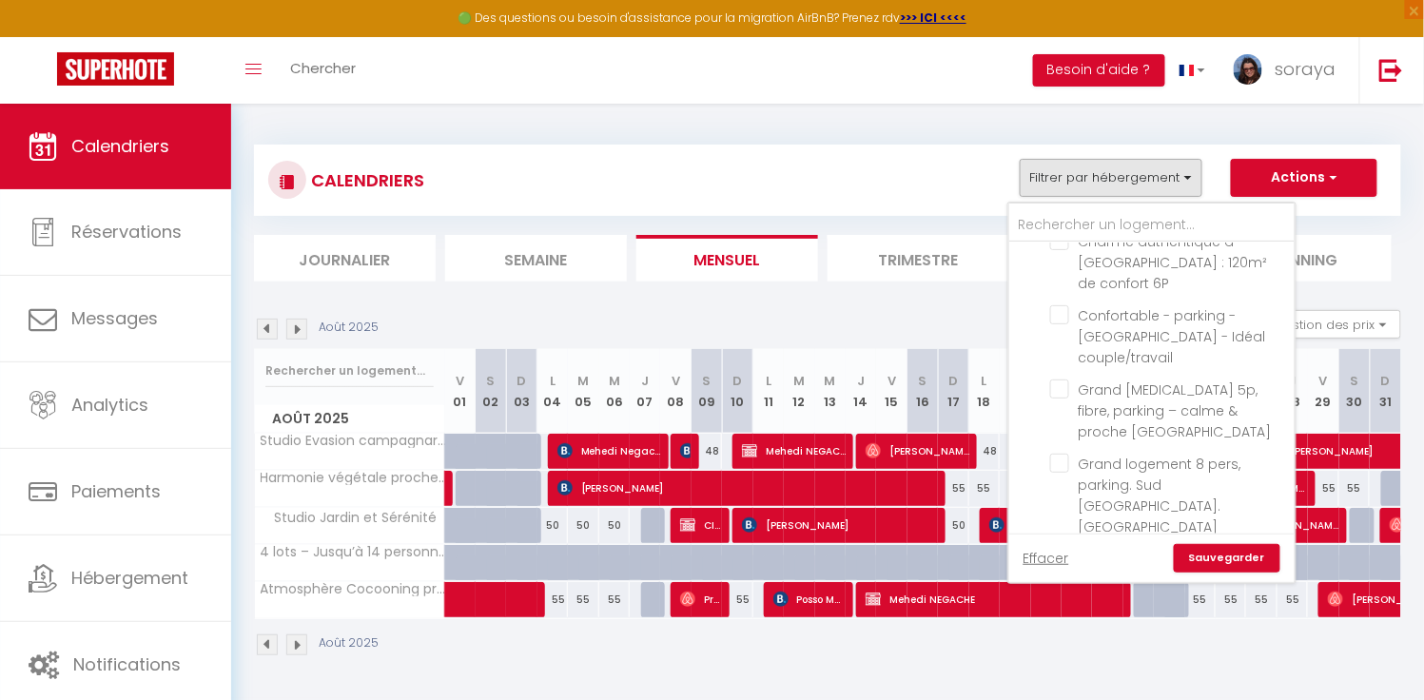
click at [1044, 562] on input "Lyon9" at bounding box center [1170, 571] width 285 height 19
checkbox input "true"
click at [1204, 562] on link "Sauvegarder" at bounding box center [1227, 558] width 107 height 29
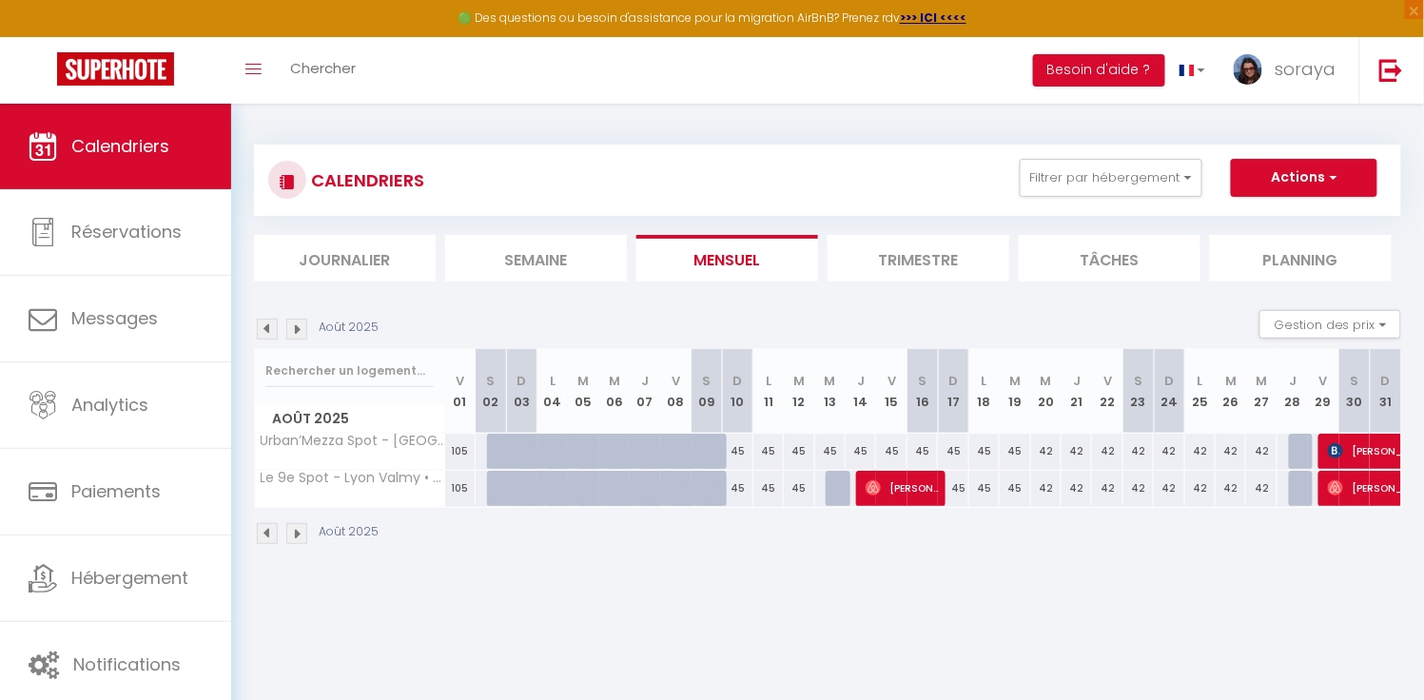
click at [296, 328] on img at bounding box center [296, 329] width 21 height 21
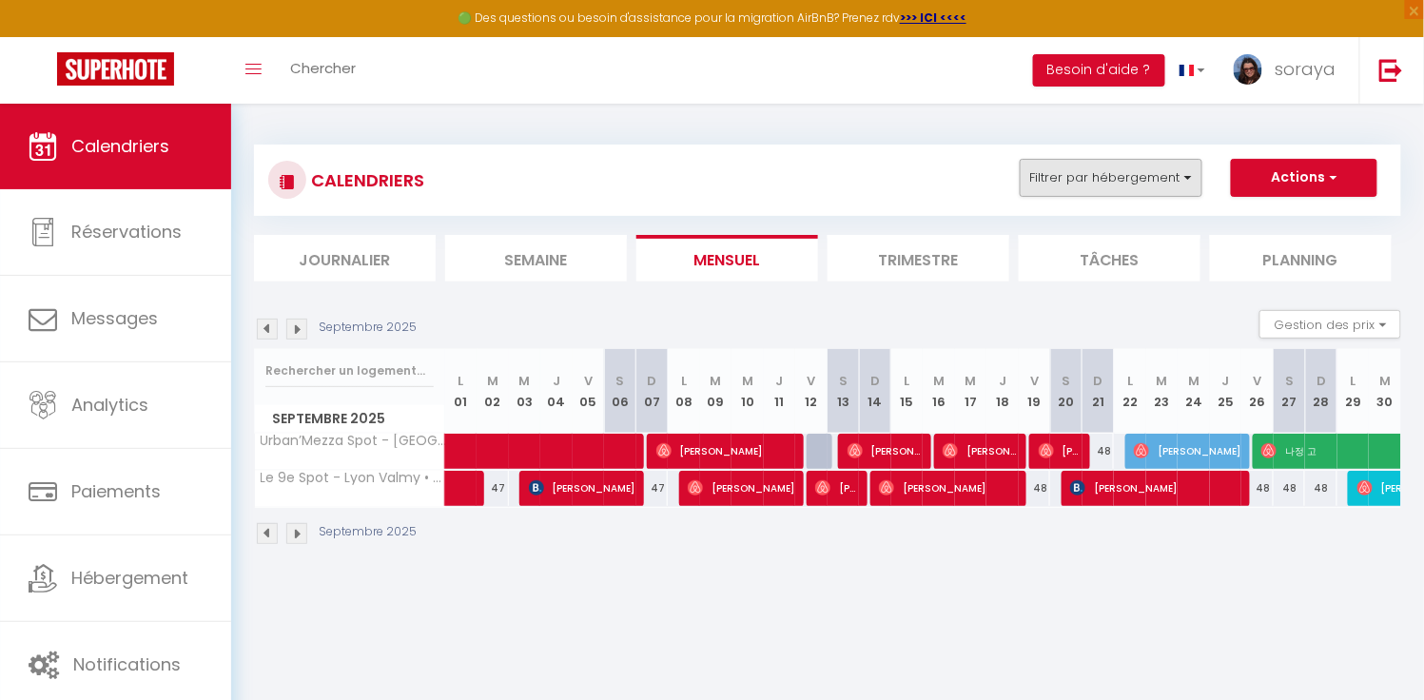
click at [1194, 164] on button "Filtrer par hébergement" at bounding box center [1111, 178] width 183 height 38
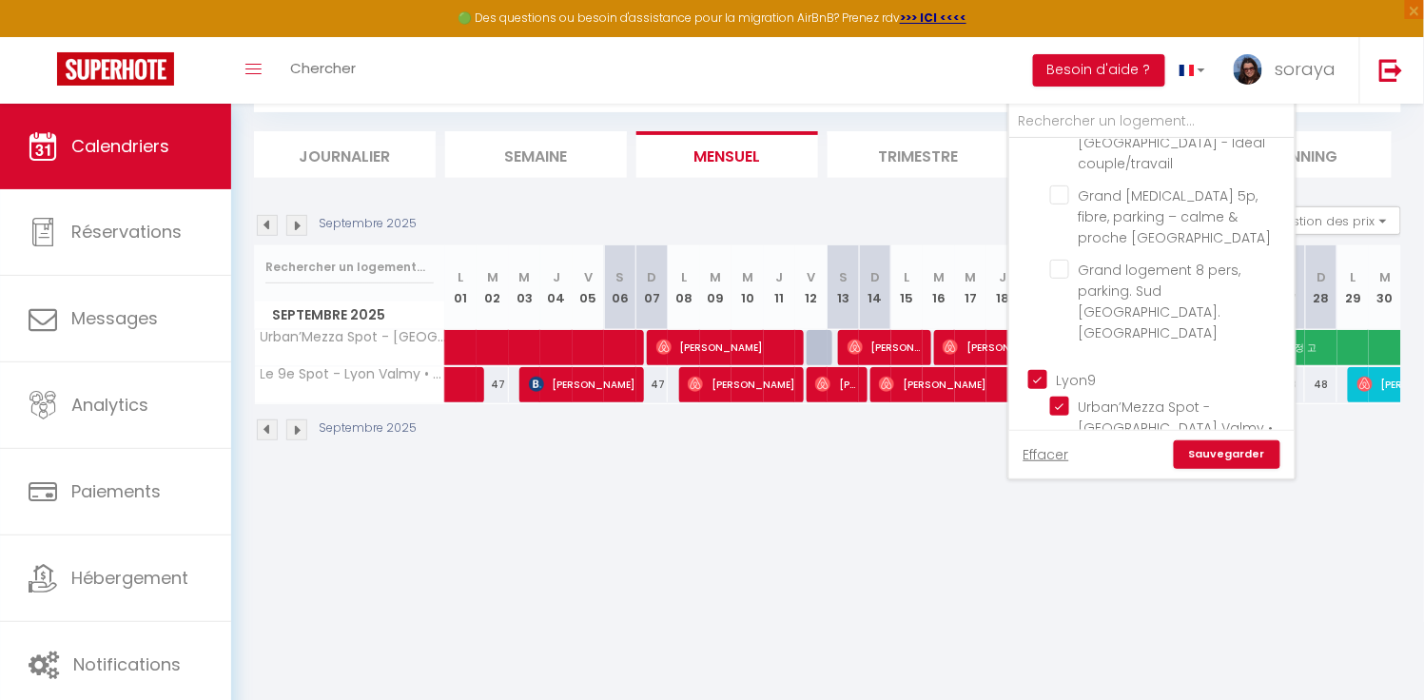
scroll to position [452, 0]
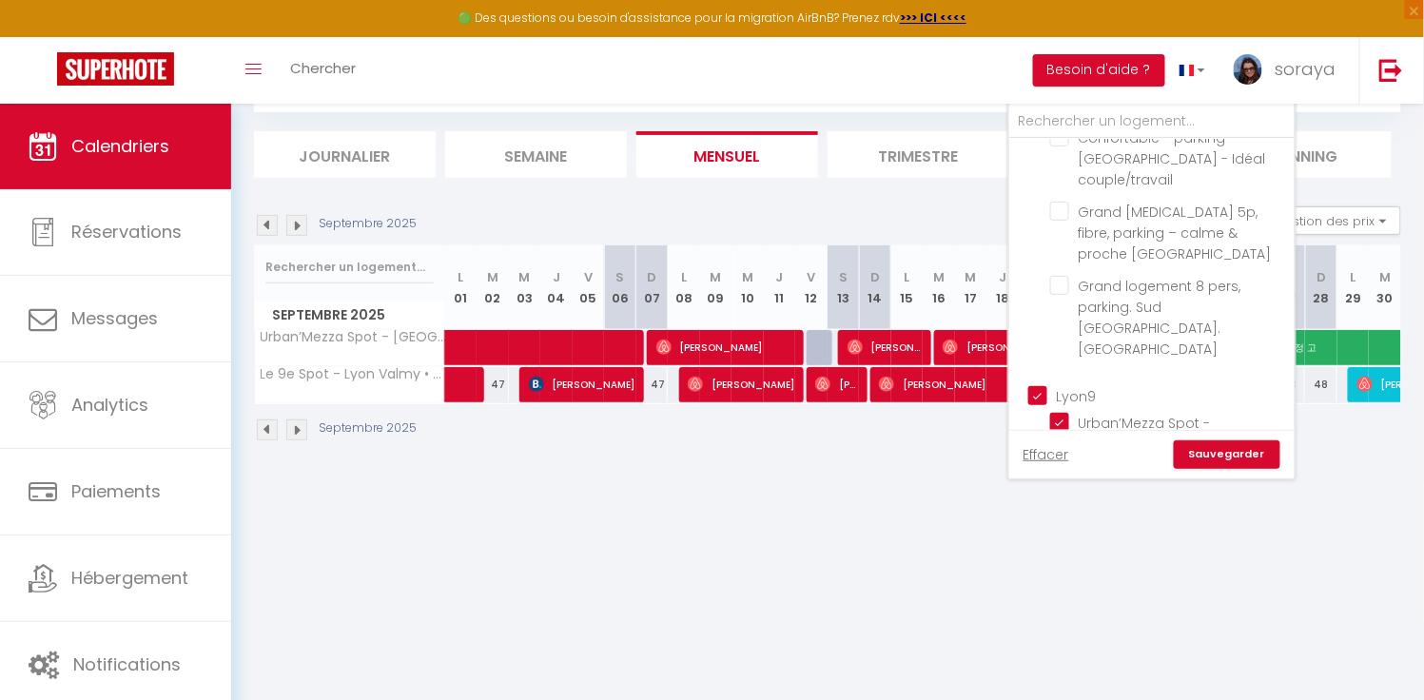
click at [1043, 384] on input "Lyon9" at bounding box center [1170, 393] width 285 height 19
checkbox input "false"
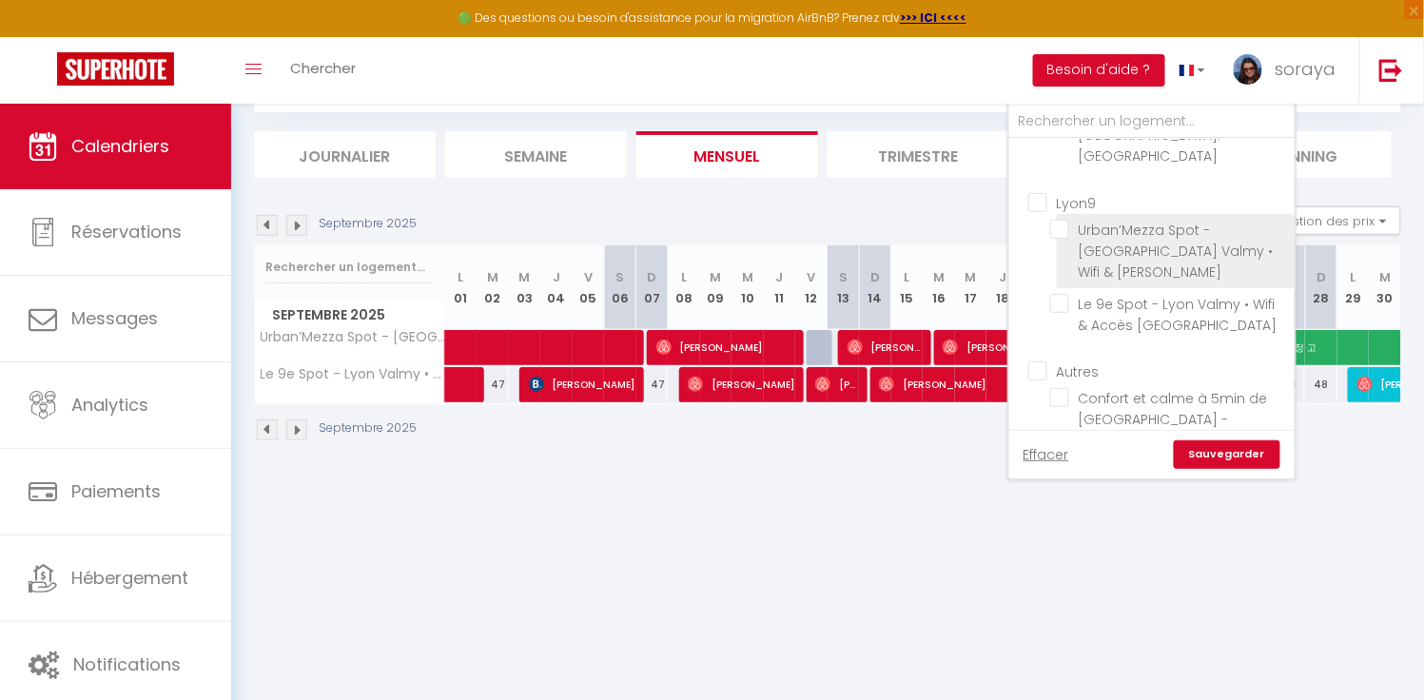
scroll to position [104, 0]
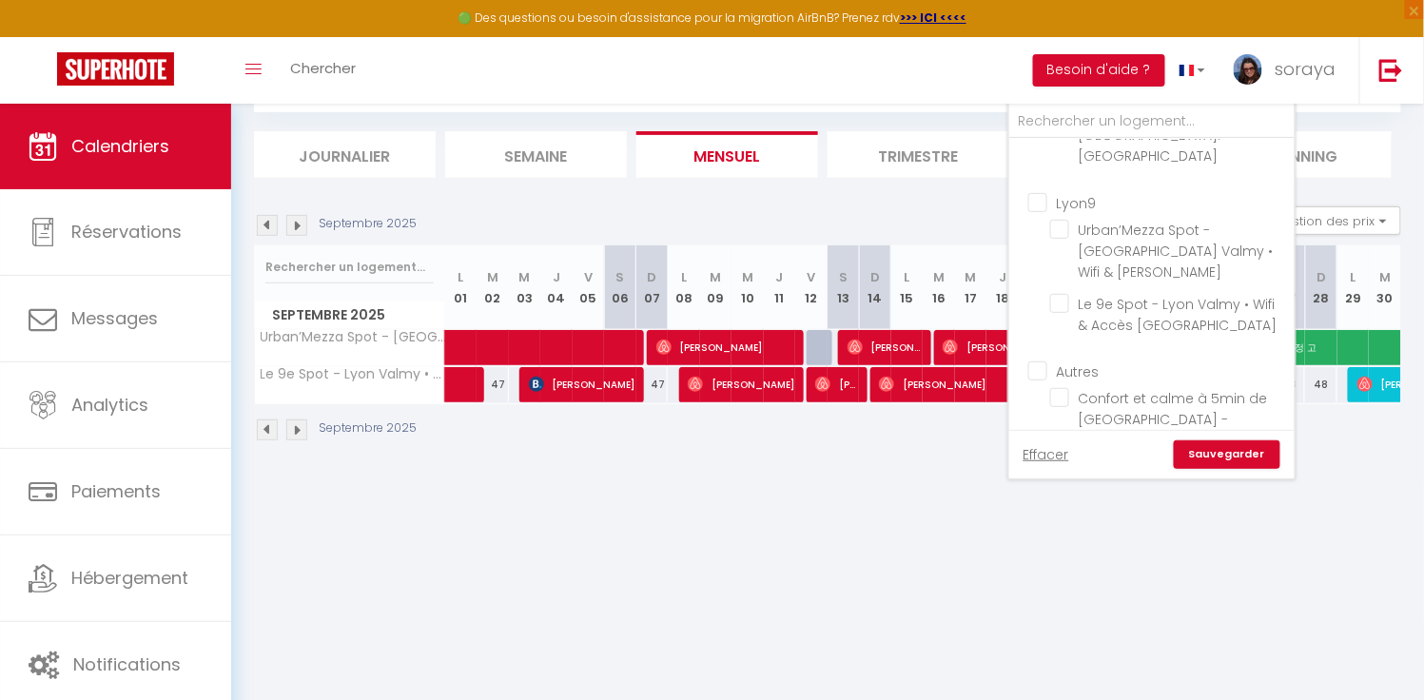
click at [1054, 569] on input "Élégant T2 à Bron pour 4P - parking" at bounding box center [1169, 578] width 238 height 19
checkbox input "true"
click at [1044, 361] on input "Autres" at bounding box center [1170, 370] width 285 height 19
checkbox input "true"
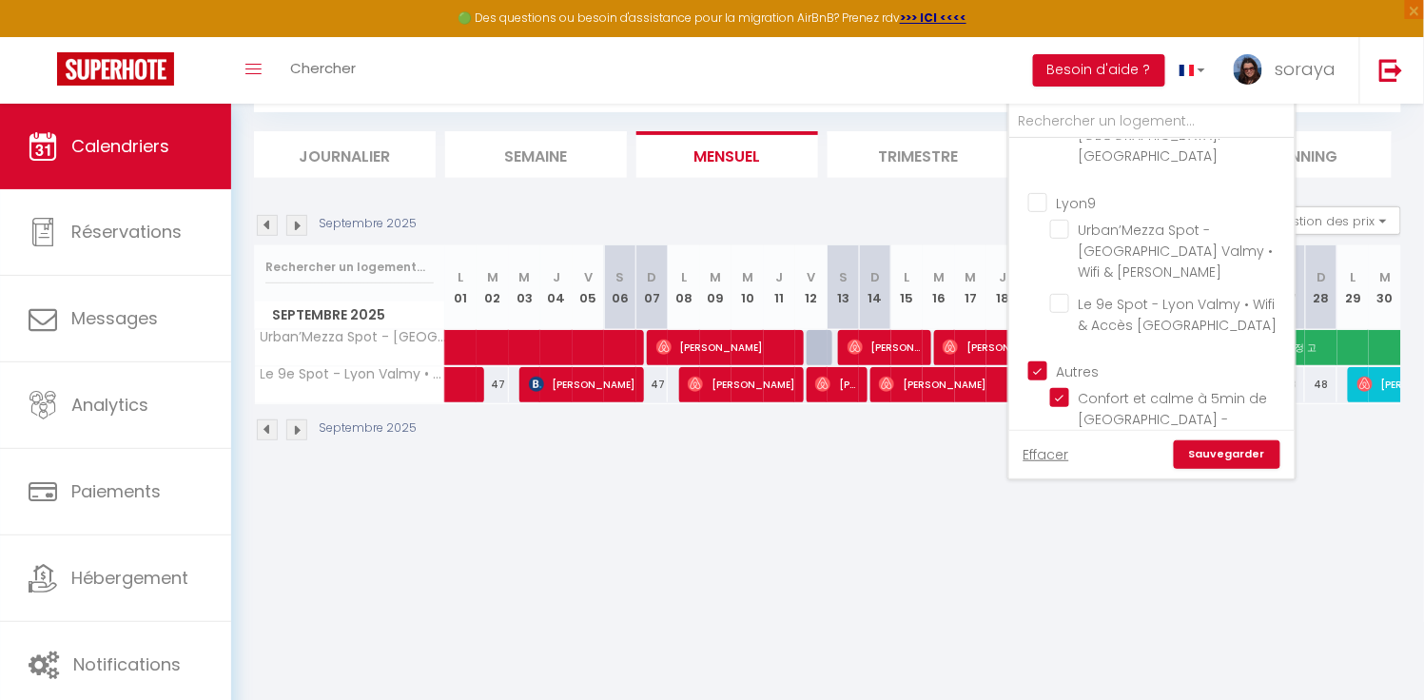
checkbox input "true"
click at [1195, 456] on link "Sauvegarder" at bounding box center [1227, 455] width 107 height 29
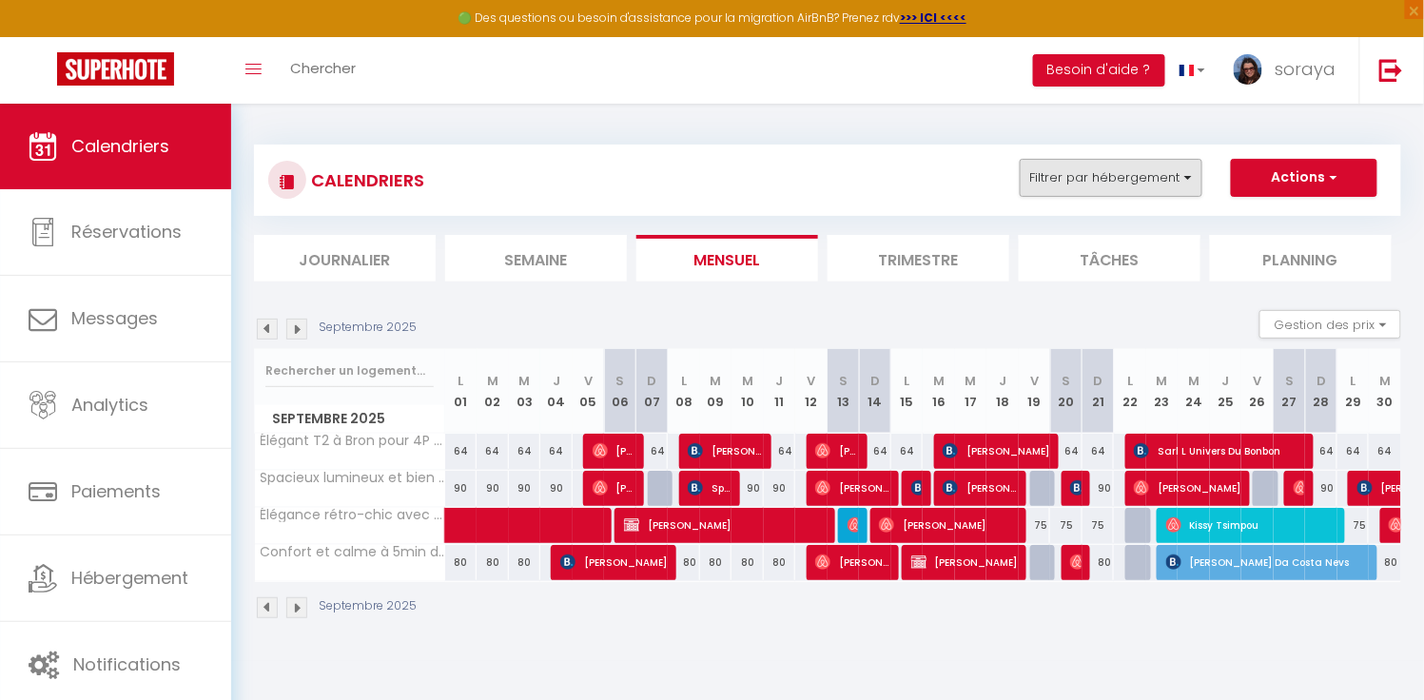
scroll to position [0, 0]
click at [1185, 187] on button "Filtrer par hébergement" at bounding box center [1111, 178] width 183 height 38
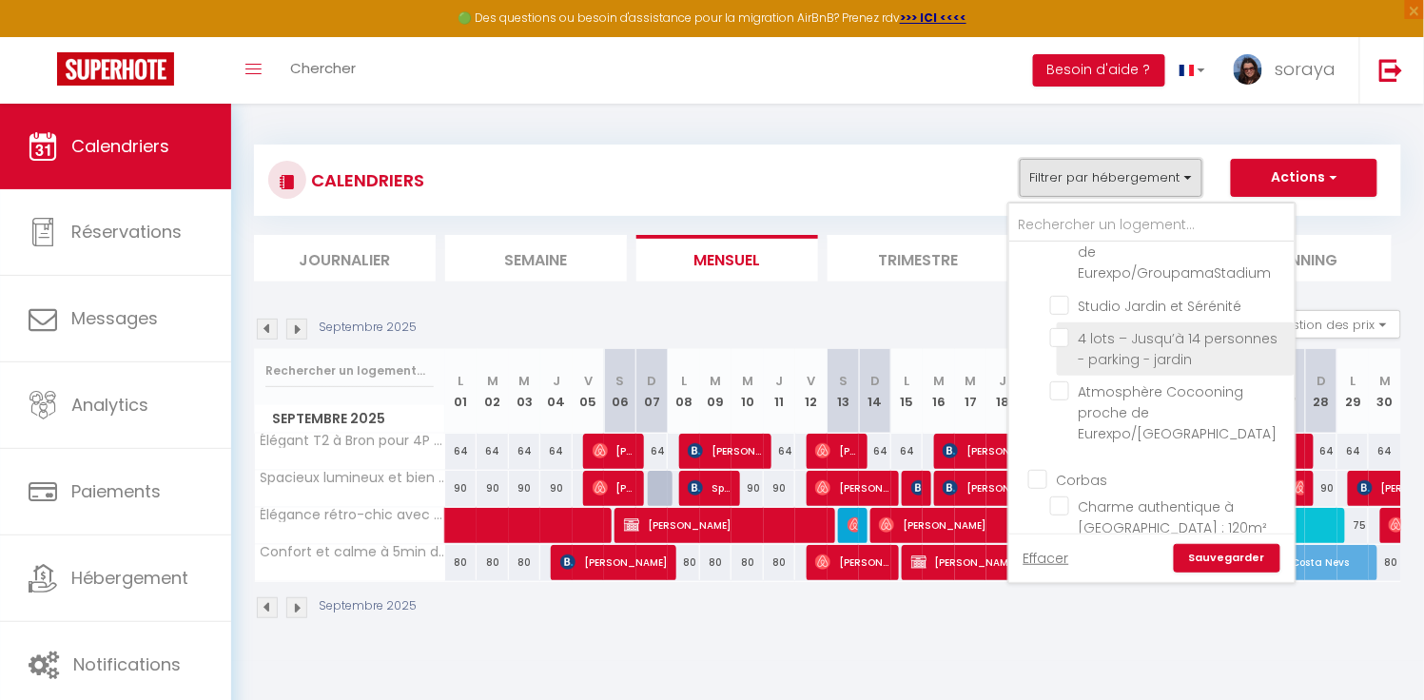
scroll to position [126, 0]
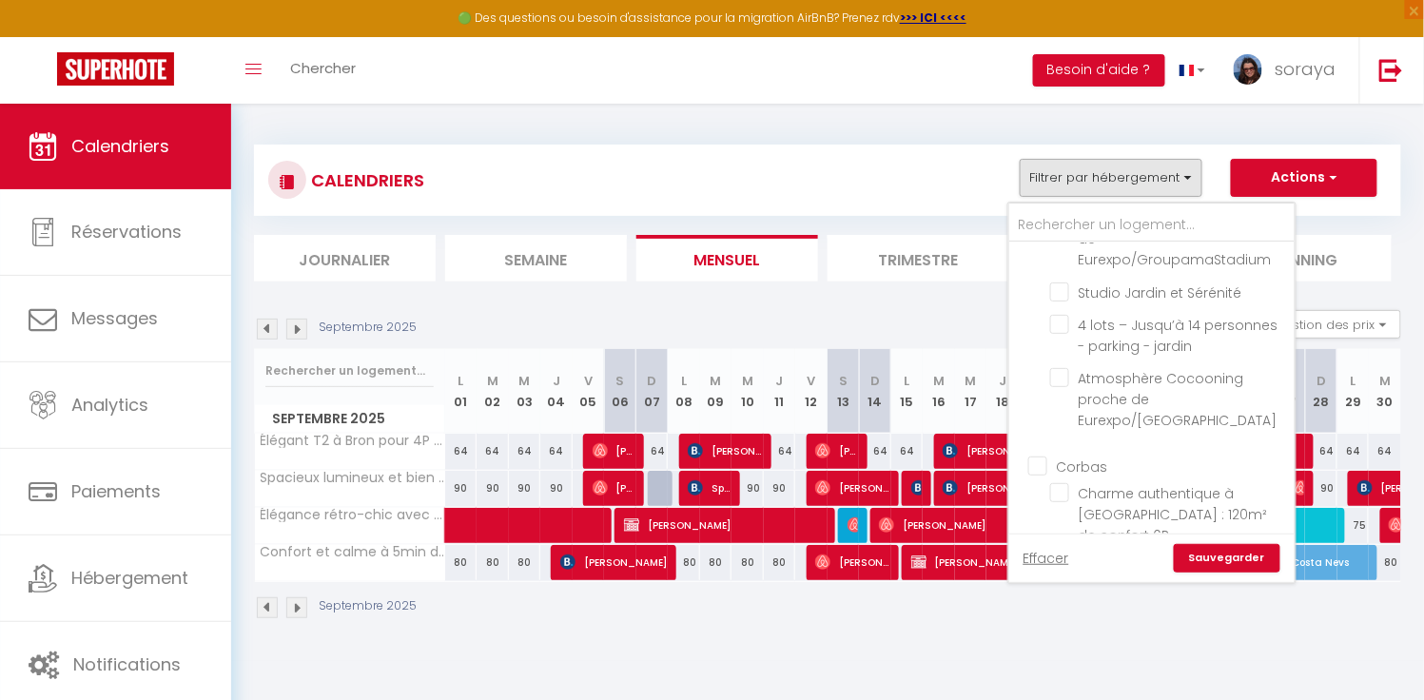
click at [1043, 456] on input "Corbas" at bounding box center [1170, 465] width 285 height 19
checkbox input "true"
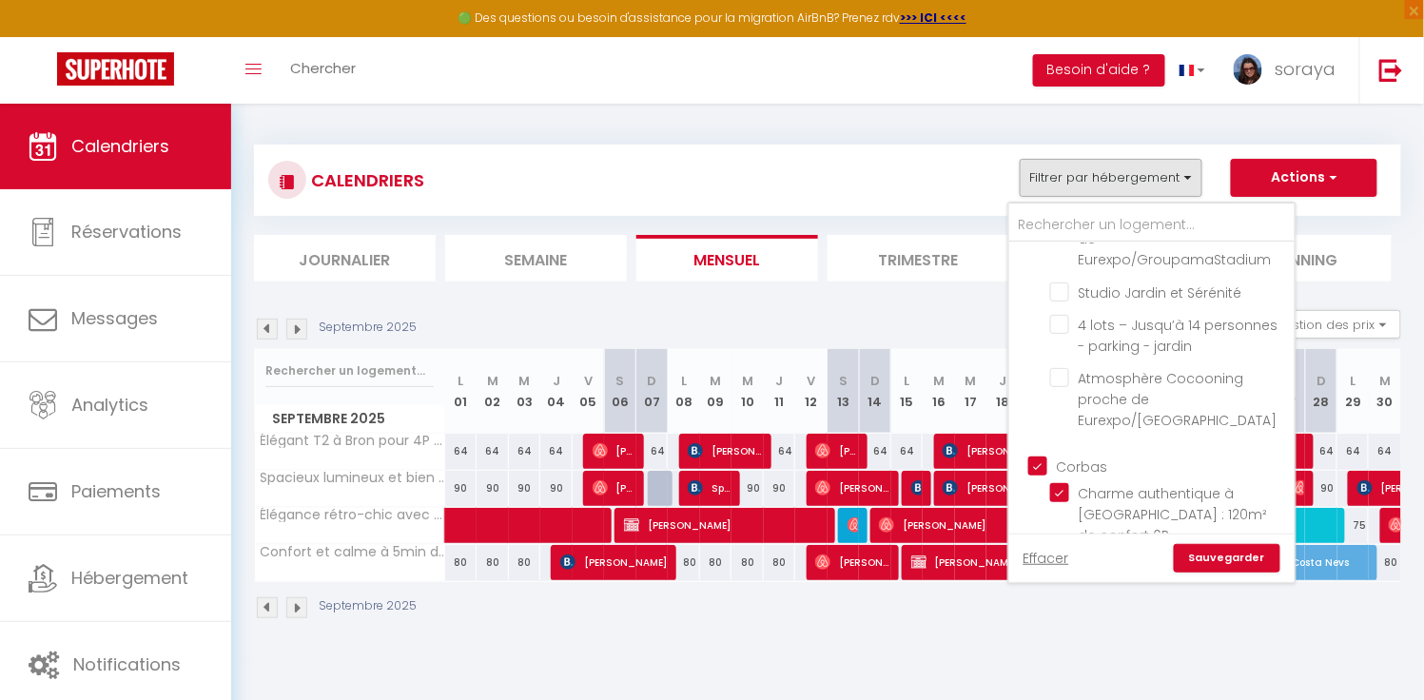
checkbox input "true"
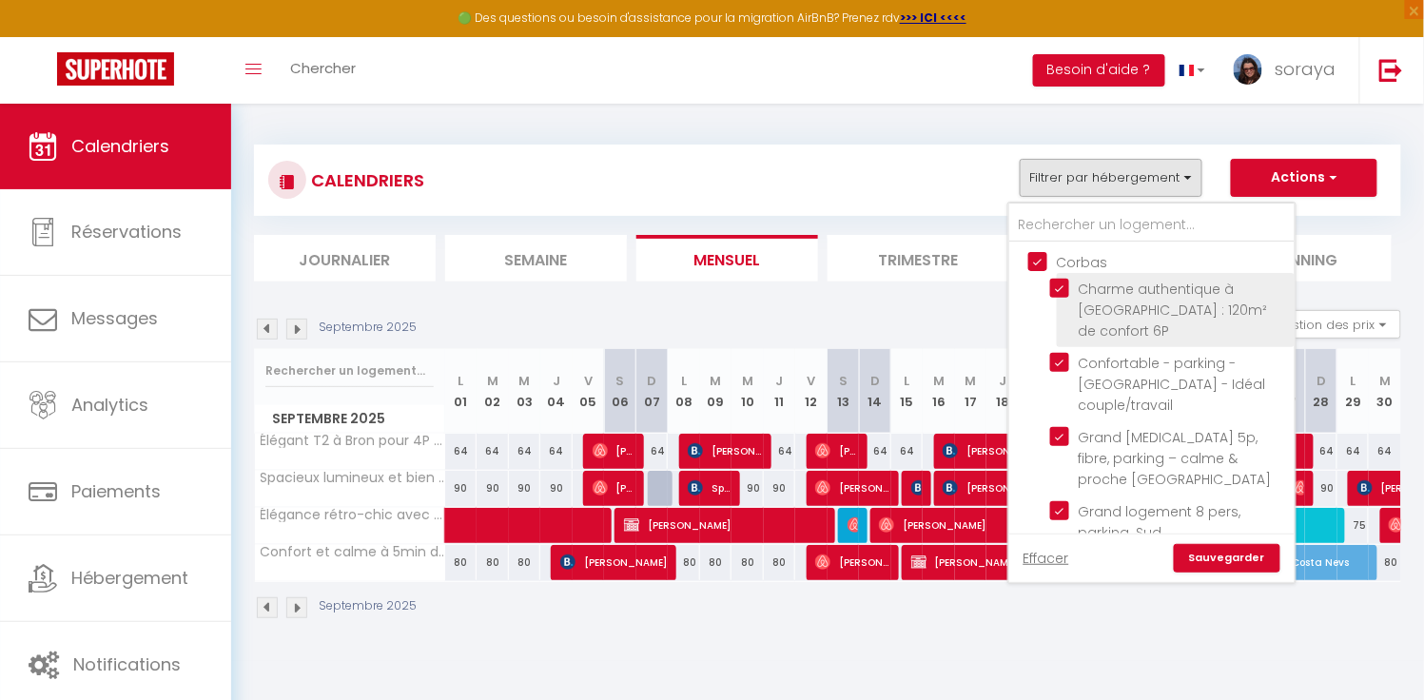
scroll to position [586, 0]
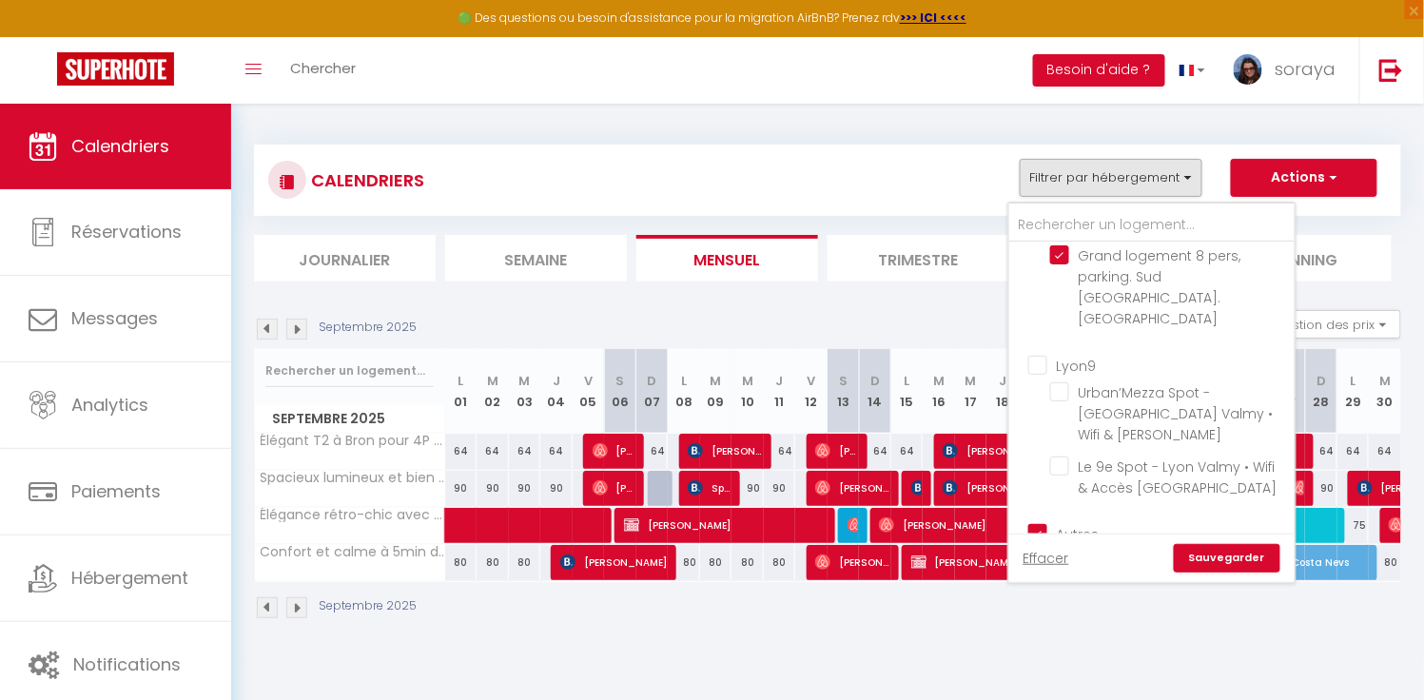
click at [1038, 523] on input "Autres" at bounding box center [1170, 532] width 285 height 19
checkbox input "false"
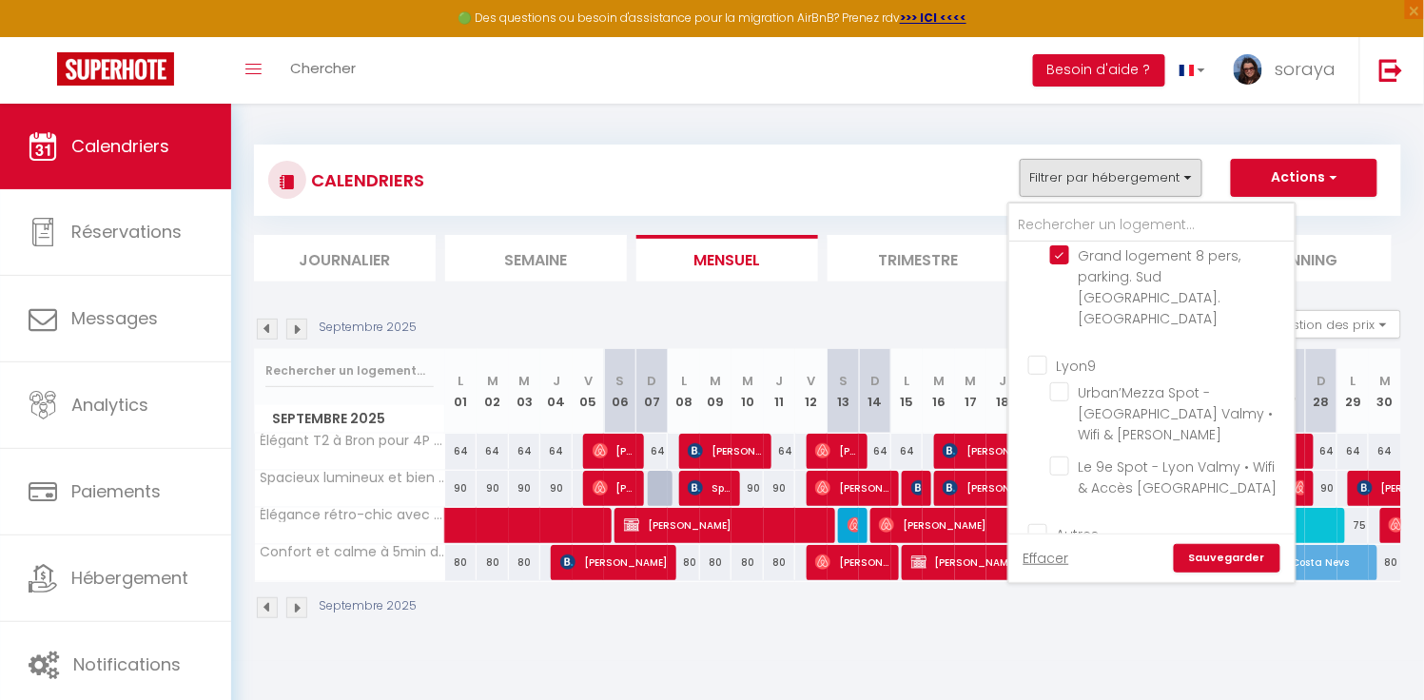
checkbox input "false"
click at [1213, 558] on link "Sauvegarder" at bounding box center [1227, 558] width 107 height 29
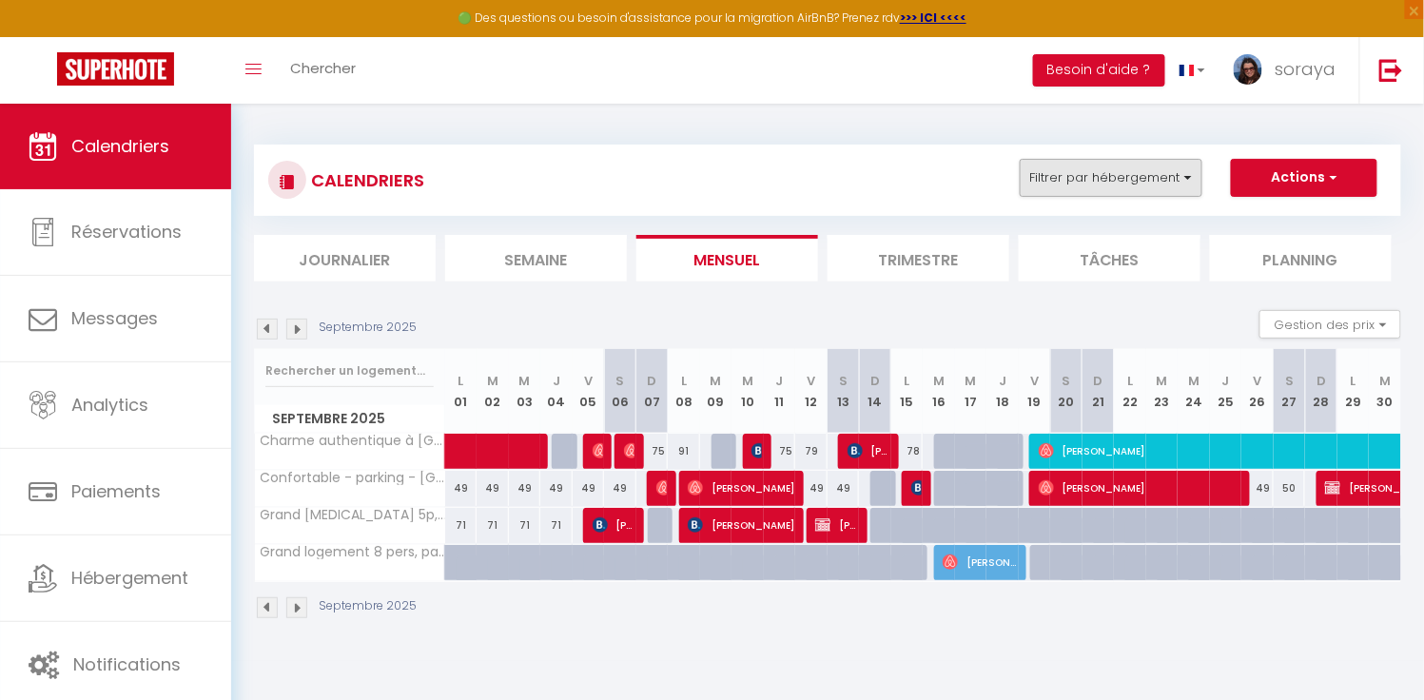
click at [1185, 182] on button "Filtrer par hébergement" at bounding box center [1111, 178] width 183 height 38
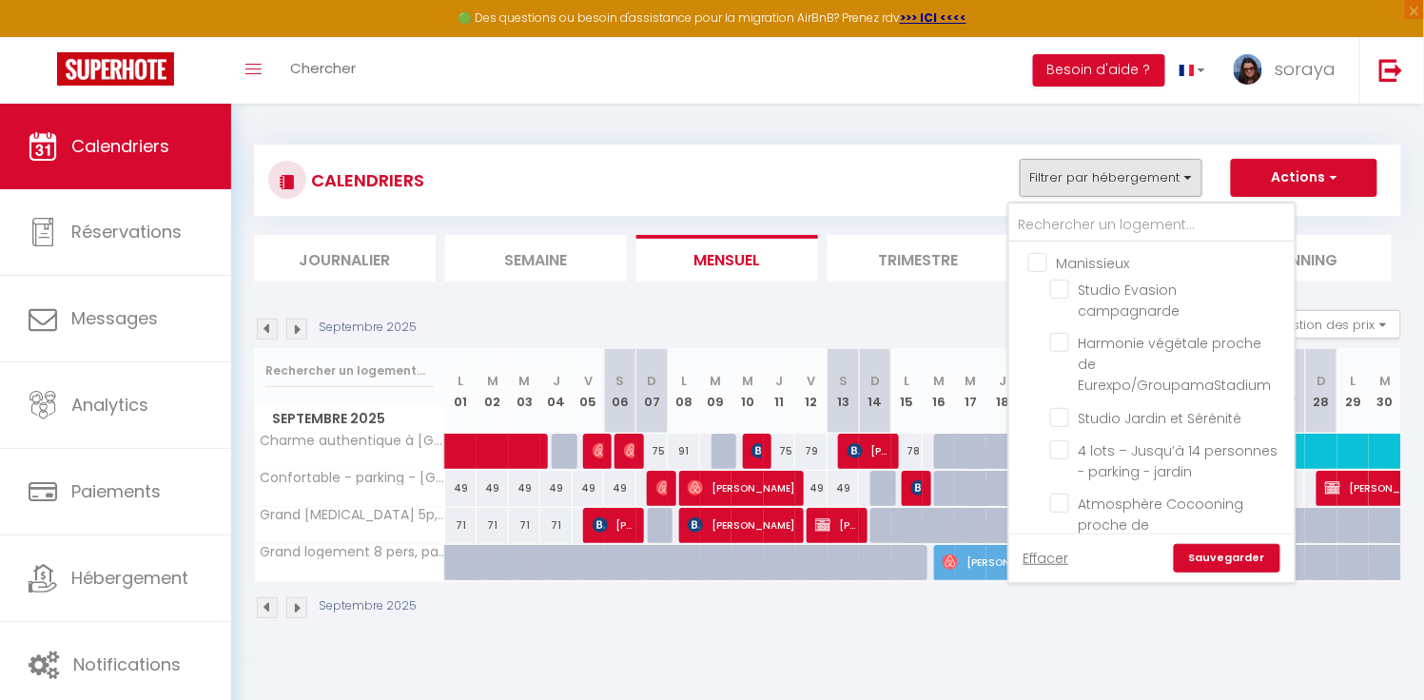
click at [1044, 264] on input "Manissieux" at bounding box center [1170, 261] width 285 height 19
checkbox input "true"
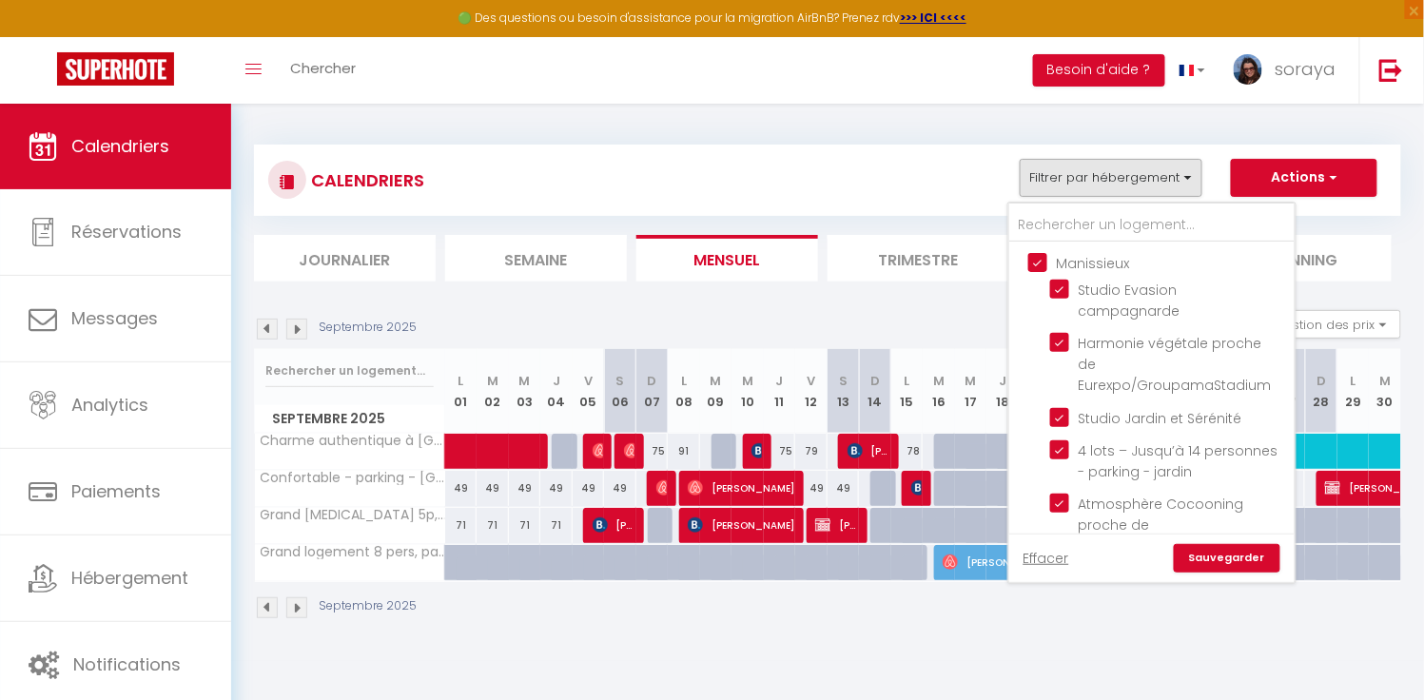
checkbox input "true"
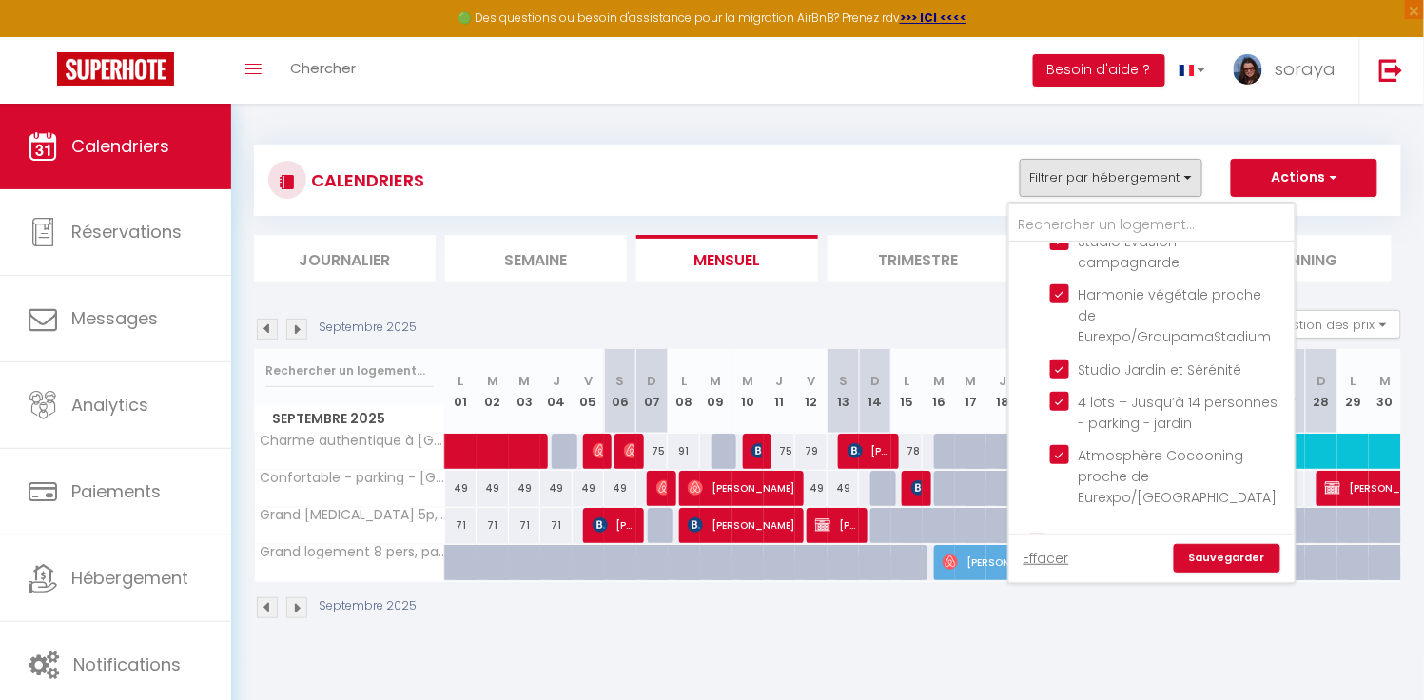
scroll to position [49, 0]
click at [1042, 532] on input "Corbas" at bounding box center [1170, 541] width 285 height 19
checkbox input "false"
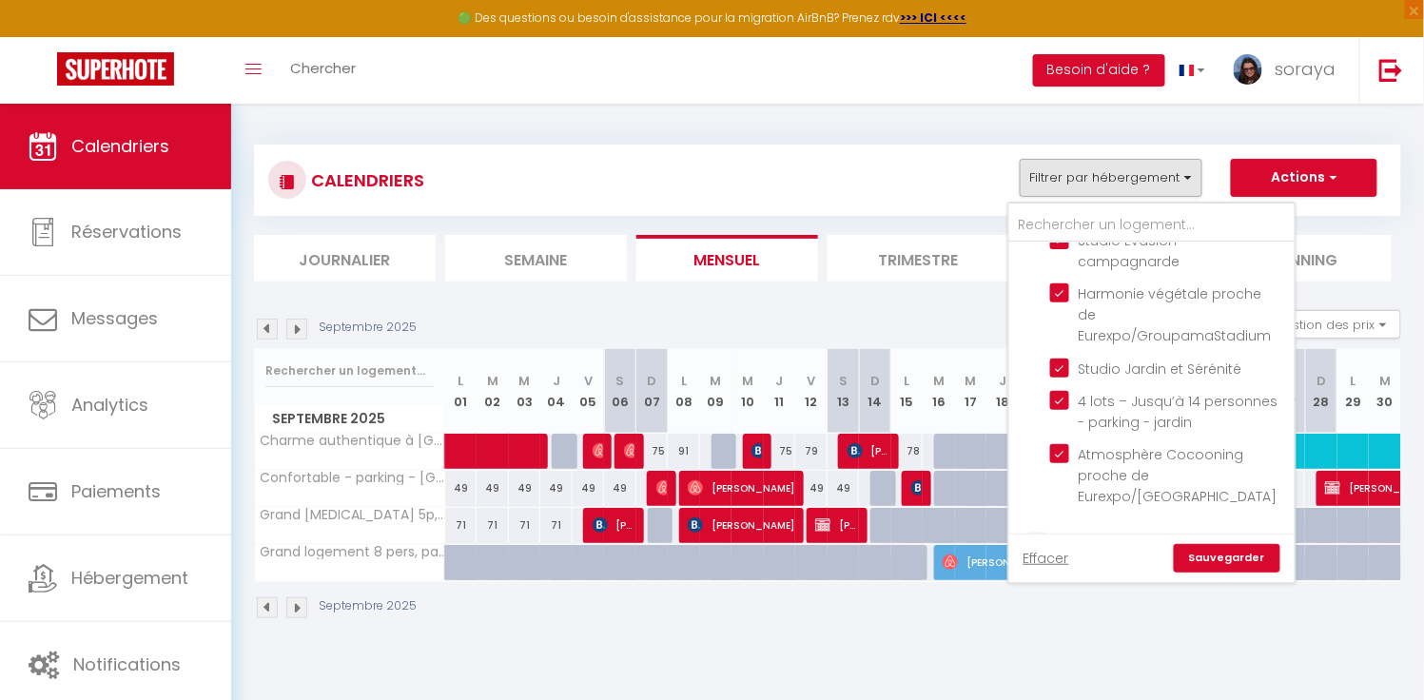
checkbox input "false"
click at [1207, 557] on link "Sauvegarder" at bounding box center [1227, 558] width 107 height 29
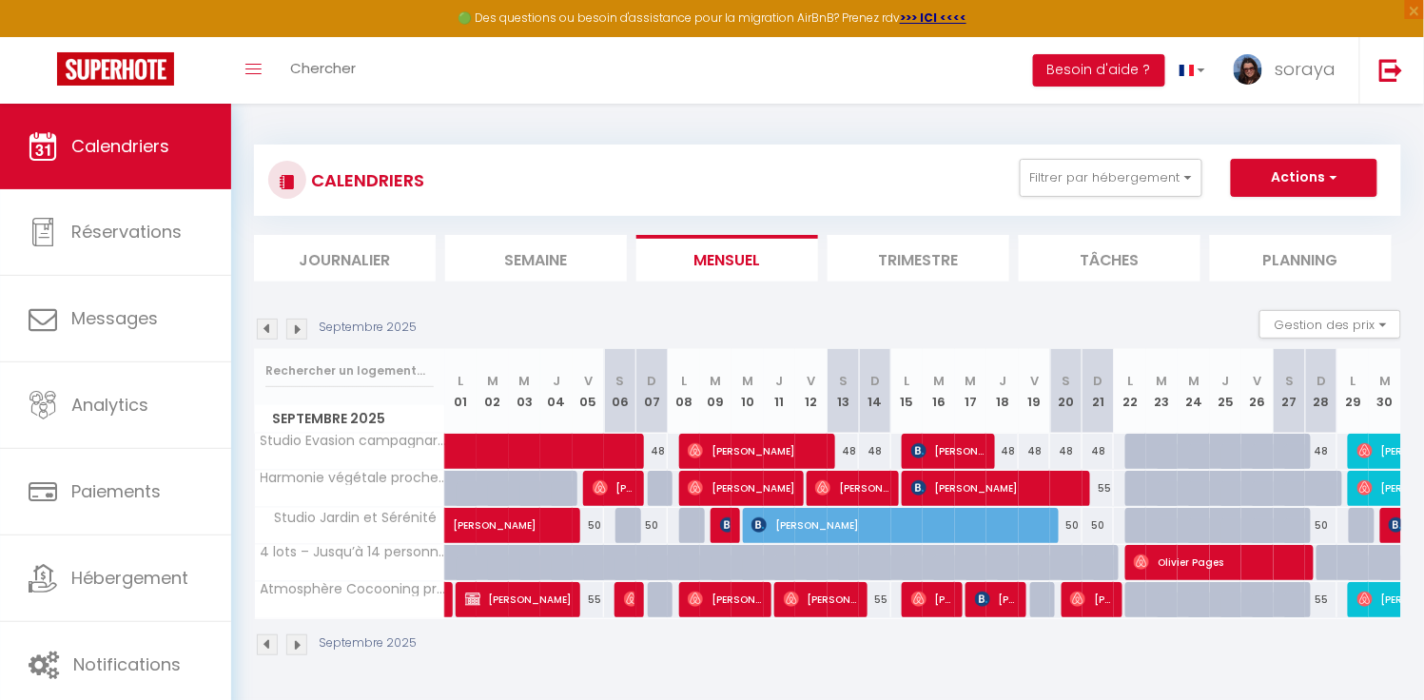
click at [297, 324] on img at bounding box center [296, 329] width 21 height 21
